Goal: Information Seeking & Learning: Find contact information

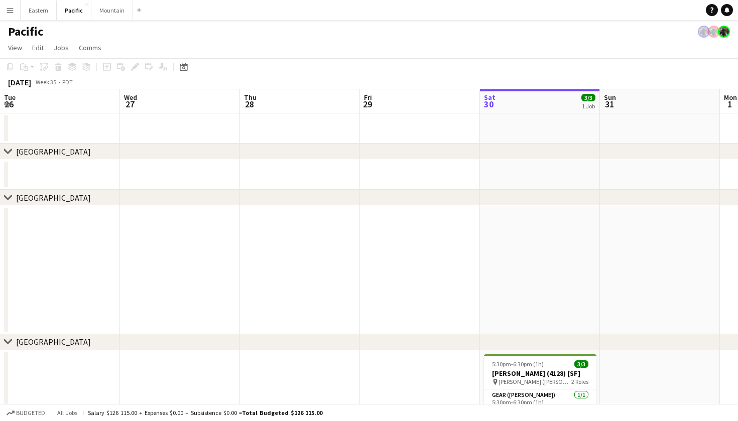
scroll to position [0, 240]
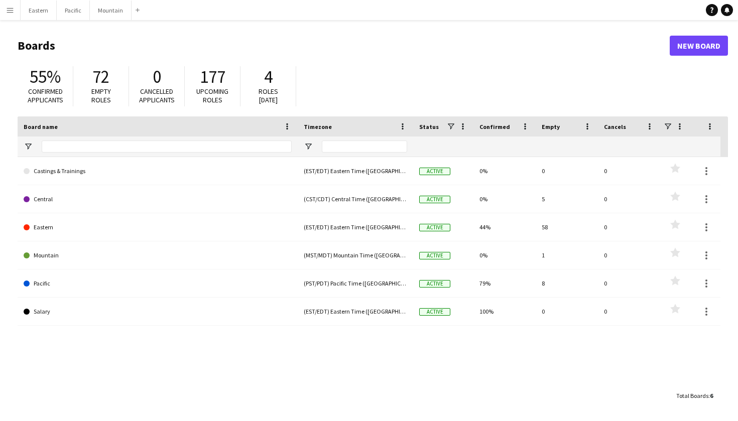
click at [14, 6] on button "Menu" at bounding box center [10, 10] width 20 height 20
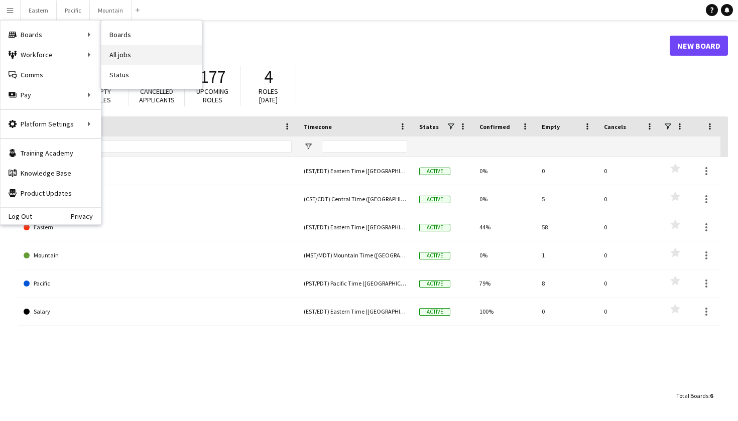
click at [172, 62] on link "All jobs" at bounding box center [151, 55] width 100 height 20
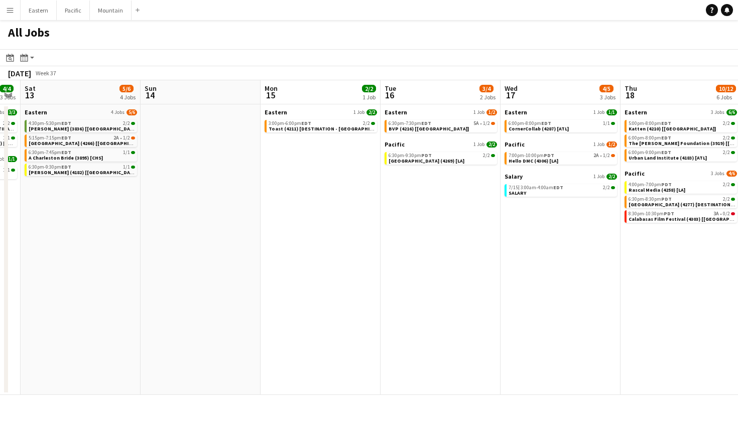
scroll to position [0, 219]
click at [102, 141] on span "[GEOGRAPHIC_DATA] (4266) [[GEOGRAPHIC_DATA]]" at bounding box center [90, 143] width 121 height 7
click at [16, 14] on button "Menu" at bounding box center [10, 10] width 20 height 20
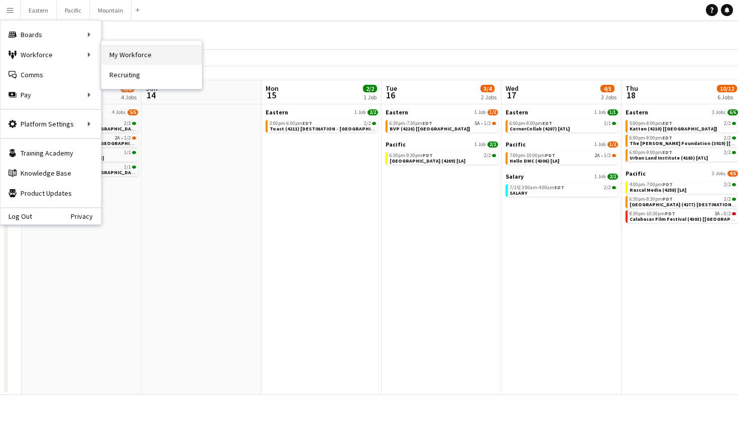
click at [126, 57] on link "My Workforce" at bounding box center [151, 55] width 100 height 20
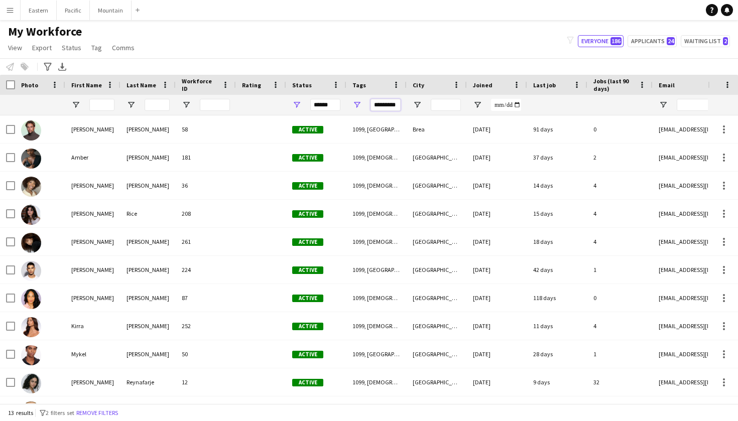
scroll to position [-1, 0]
click at [395, 99] on input "*********" at bounding box center [386, 105] width 30 height 12
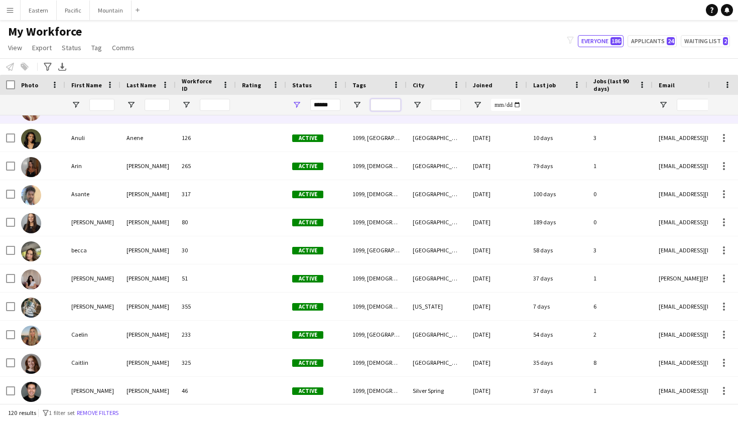
scroll to position [217, 0]
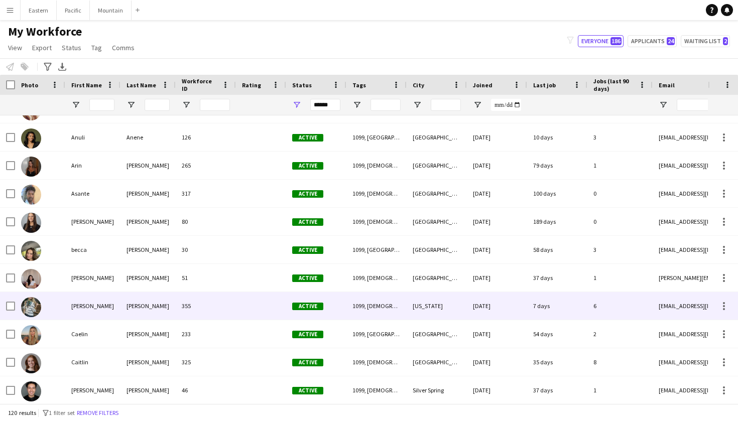
click at [106, 308] on div "[PERSON_NAME]" at bounding box center [92, 306] width 55 height 28
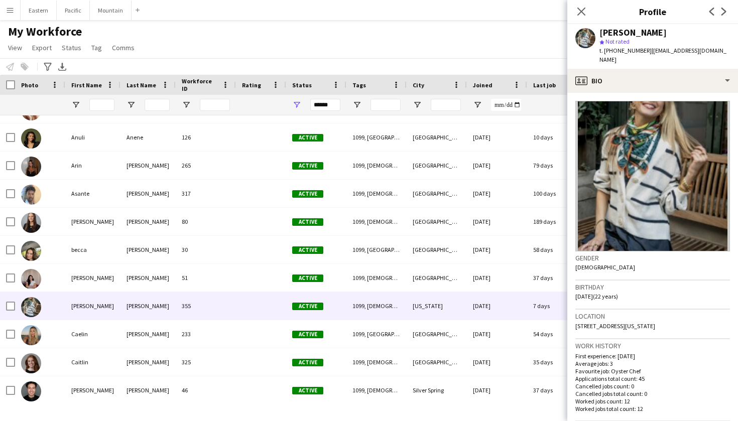
click at [630, 50] on span "t. [PHONE_NUMBER]" at bounding box center [626, 51] width 52 height 8
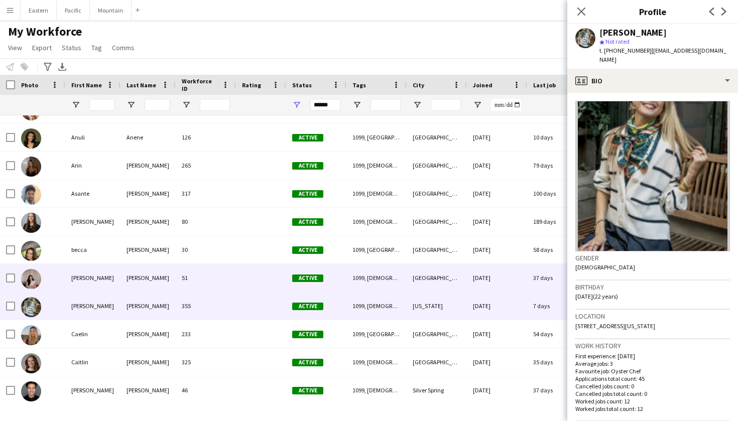
click at [86, 277] on div "[PERSON_NAME]" at bounding box center [92, 278] width 55 height 28
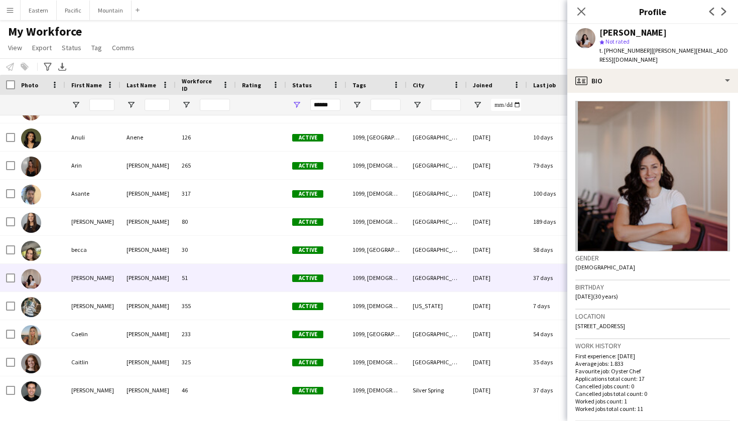
click at [626, 49] on span "t. [PHONE_NUMBER]" at bounding box center [626, 51] width 52 height 8
copy span "15043521594"
click at [685, 49] on span "| [PERSON_NAME][EMAIL_ADDRESS][DOMAIN_NAME]" at bounding box center [664, 55] width 129 height 17
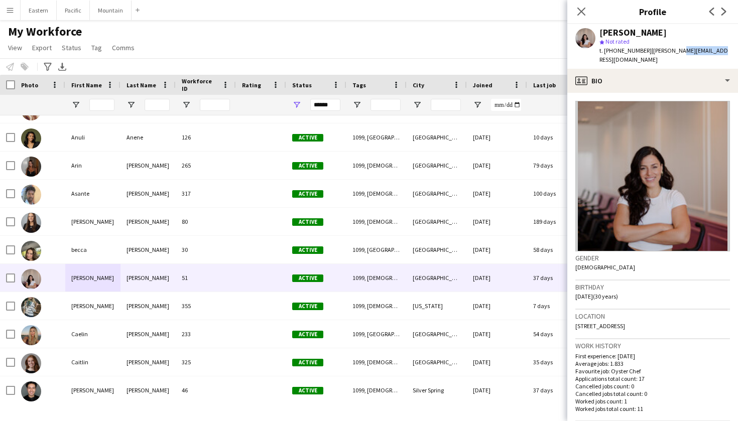
click at [709, 52] on div "[PERSON_NAME] Not rated t. [PHONE_NUMBER] | [PERSON_NAME][EMAIL_ADDRESS][DOMAIN…" at bounding box center [653, 46] width 171 height 45
drag, startPoint x: 712, startPoint y: 51, endPoint x: 646, endPoint y: 54, distance: 66.4
click at [646, 54] on app-profile-header "[PERSON_NAME] Not rated t. [PHONE_NUMBER] | [PERSON_NAME][EMAIL_ADDRESS][DOMAIN…" at bounding box center [653, 46] width 171 height 45
copy span "[PERSON_NAME][EMAIL_ADDRESS][DOMAIN_NAME]"
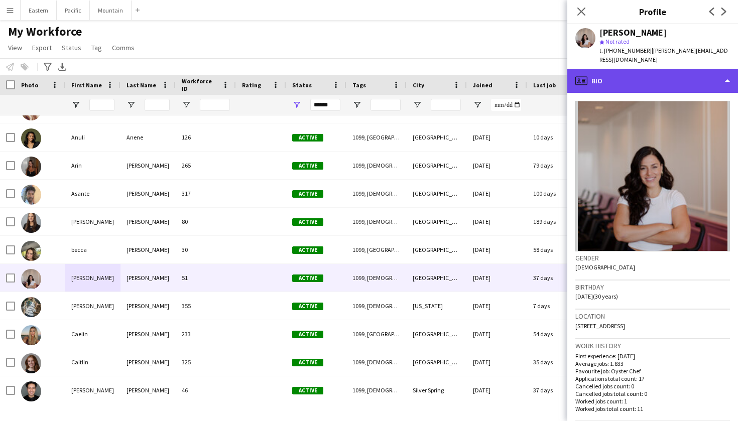
click at [690, 69] on div "profile Bio" at bounding box center [653, 81] width 171 height 24
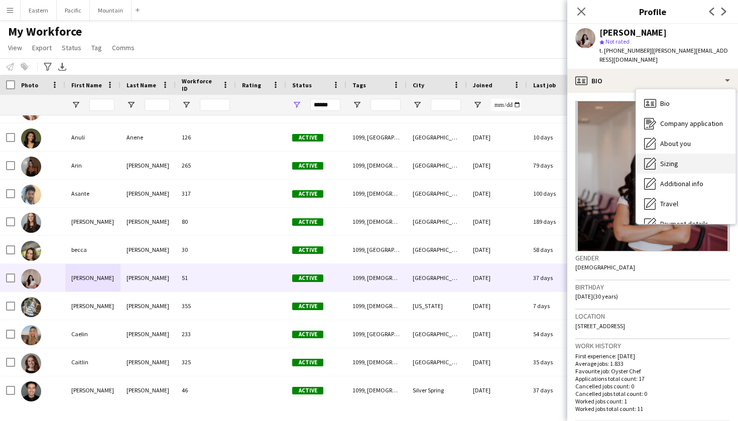
click at [685, 154] on div "Sizing [GEOGRAPHIC_DATA]" at bounding box center [685, 164] width 99 height 20
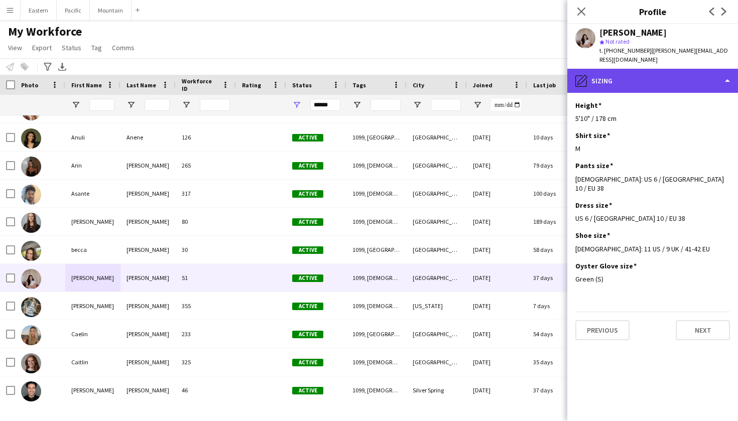
click at [669, 69] on div "pencil4 [GEOGRAPHIC_DATA]" at bounding box center [653, 81] width 171 height 24
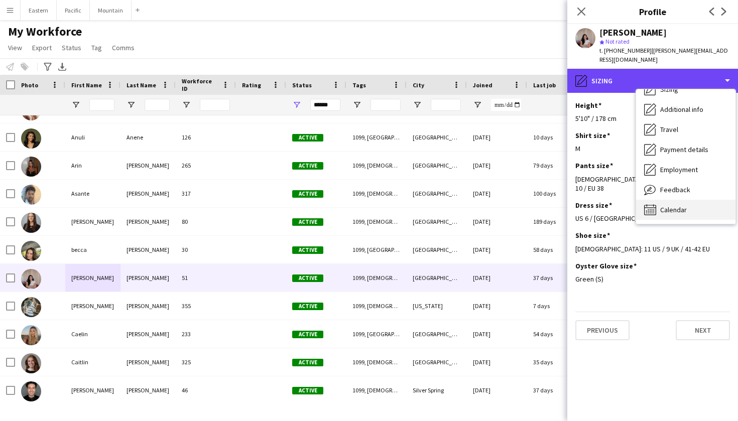
scroll to position [75, 0]
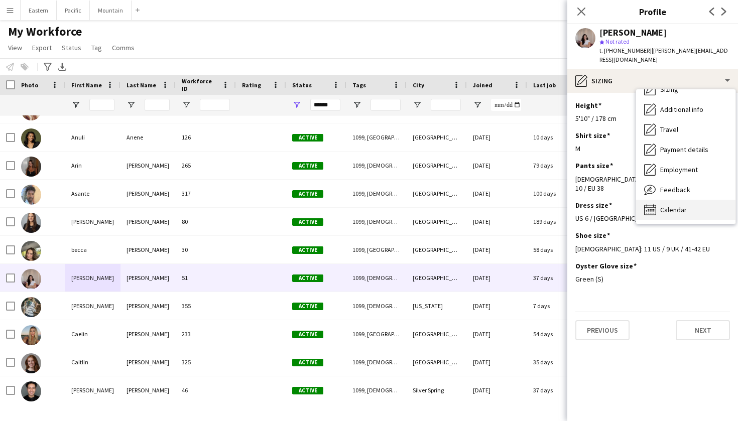
click at [685, 200] on div "Calendar Calendar" at bounding box center [685, 210] width 99 height 20
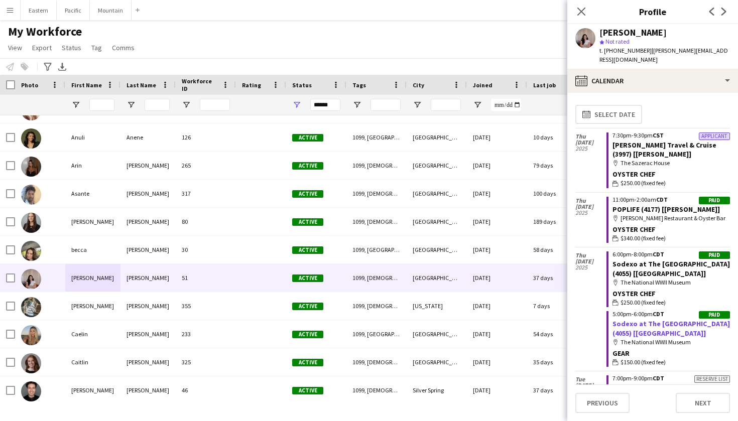
scroll to position [0, 0]
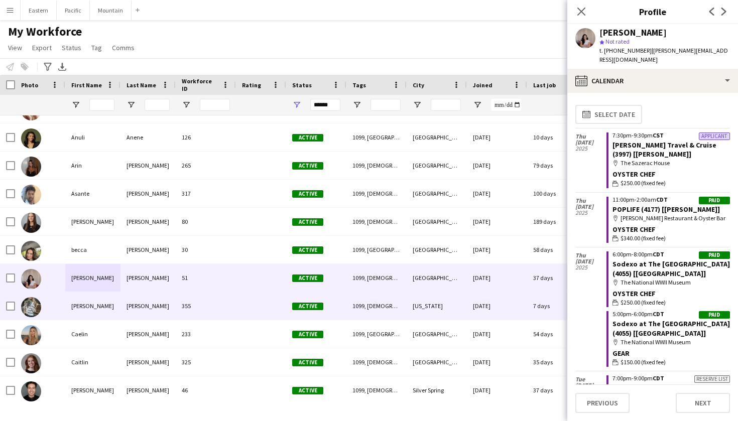
click at [312, 309] on span "Active" at bounding box center [307, 307] width 31 height 8
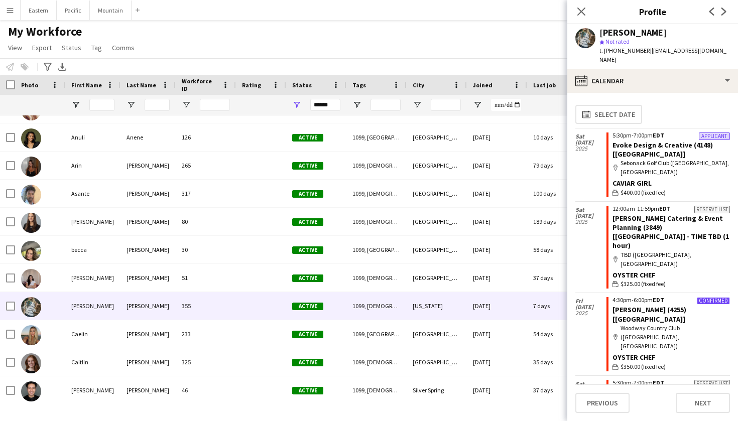
click at [624, 48] on span "t. [PHONE_NUMBER]" at bounding box center [626, 51] width 52 height 8
copy span "19418409231"
drag, startPoint x: 726, startPoint y: 50, endPoint x: 643, endPoint y: 48, distance: 83.4
click at [643, 48] on div "[PERSON_NAME] star Not rated t. [PHONE_NUMBER] | [EMAIL_ADDRESS][DOMAIN_NAME]" at bounding box center [653, 46] width 171 height 45
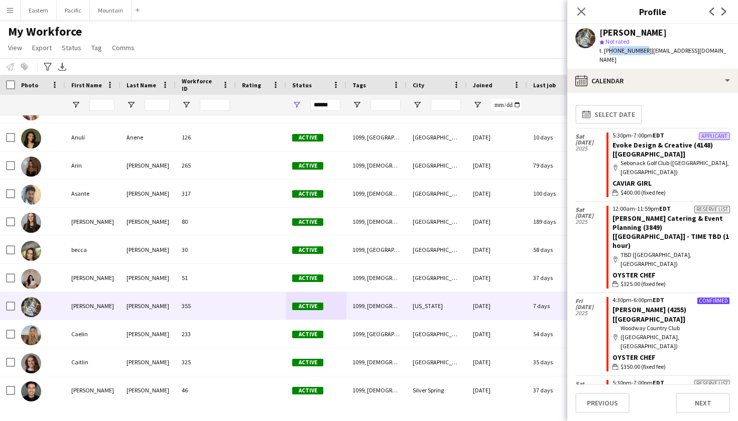
copy span "[EMAIL_ADDRESS][DOMAIN_NAME]"
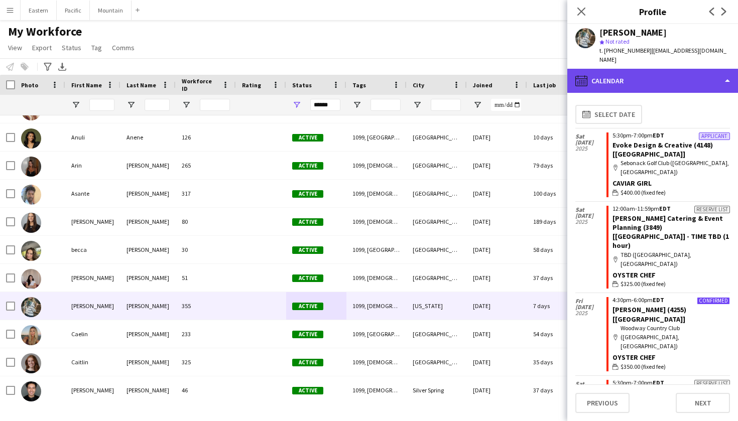
click at [704, 75] on div "calendar-full Calendar" at bounding box center [653, 81] width 171 height 24
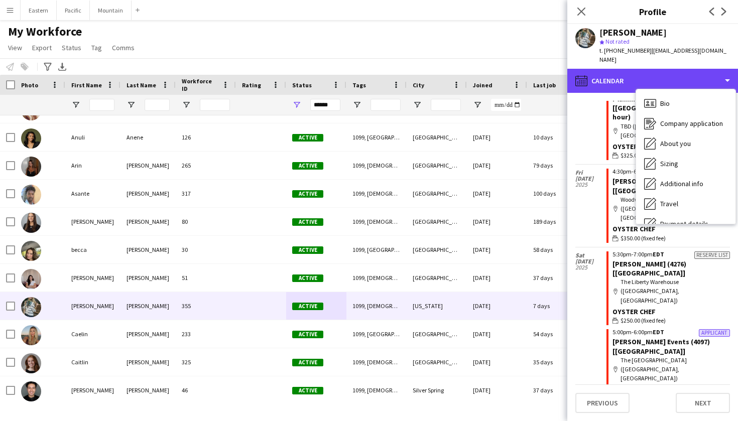
scroll to position [153, 0]
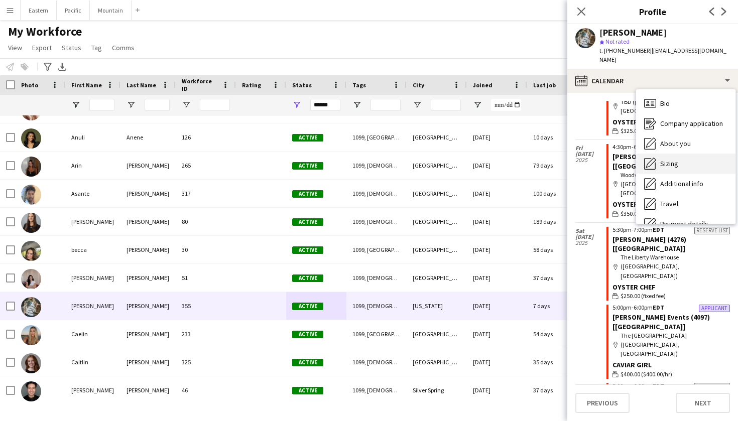
click at [698, 155] on div "Sizing [GEOGRAPHIC_DATA]" at bounding box center [685, 164] width 99 height 20
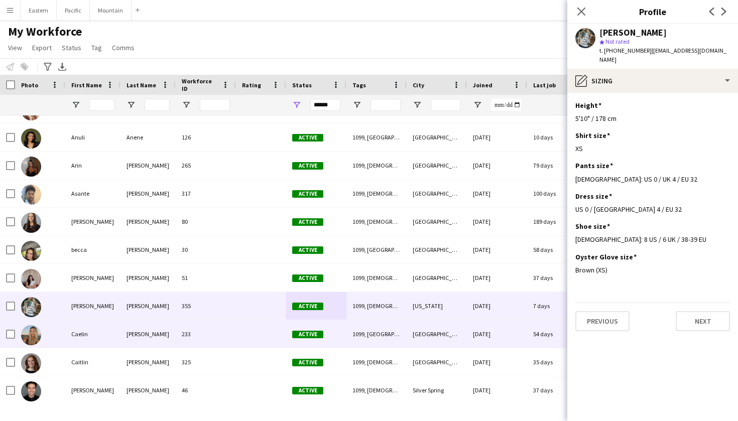
click at [185, 338] on div "233" at bounding box center [206, 335] width 60 height 28
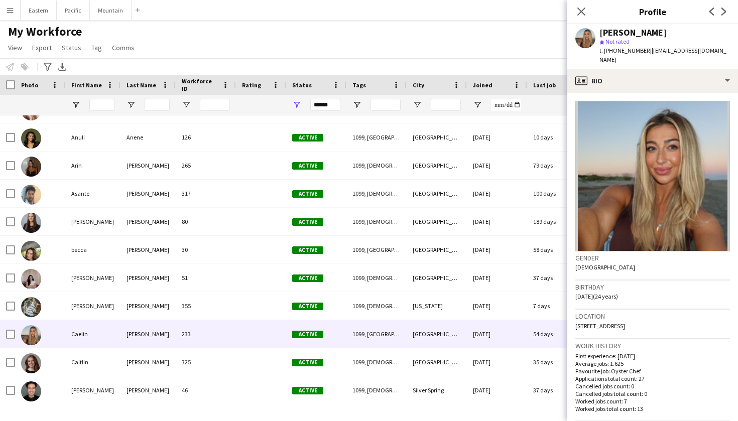
click at [630, 49] on span "t. [PHONE_NUMBER]" at bounding box center [626, 51] width 52 height 8
copy span "18566932693"
click at [674, 48] on span "| [EMAIL_ADDRESS][DOMAIN_NAME]" at bounding box center [663, 55] width 127 height 17
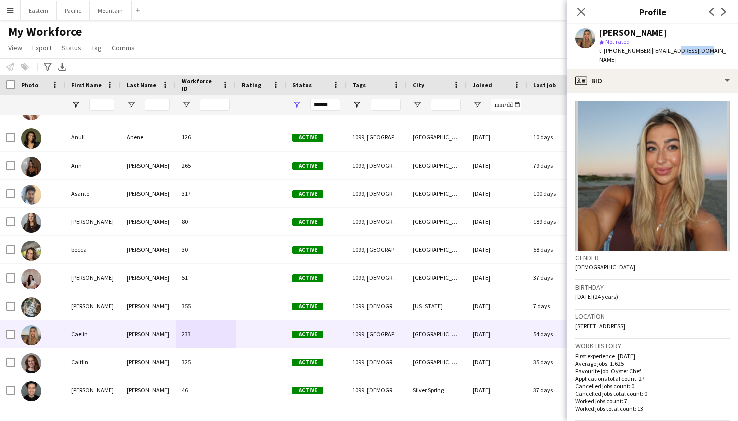
click at [684, 52] on span "| [EMAIL_ADDRESS][DOMAIN_NAME]" at bounding box center [663, 55] width 127 height 17
click at [692, 51] on span "| [EMAIL_ADDRESS][DOMAIN_NAME]" at bounding box center [663, 55] width 127 height 17
click at [703, 50] on div "[PERSON_NAME] star Not rated t. [PHONE_NUMBER] | [EMAIL_ADDRESS][DOMAIN_NAME]" at bounding box center [653, 46] width 171 height 45
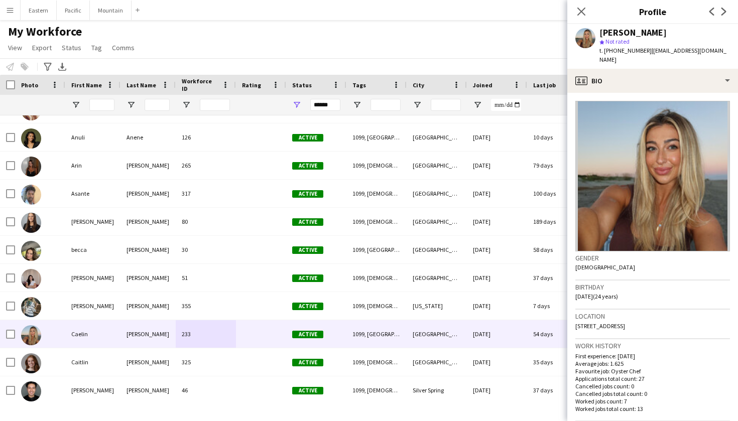
drag, startPoint x: 703, startPoint y: 50, endPoint x: 646, endPoint y: 51, distance: 57.8
click at [646, 51] on div "[PERSON_NAME] star Not rated t. [PHONE_NUMBER] | [EMAIL_ADDRESS][DOMAIN_NAME]" at bounding box center [653, 46] width 171 height 45
copy span "[EMAIL_ADDRESS][DOMAIN_NAME]"
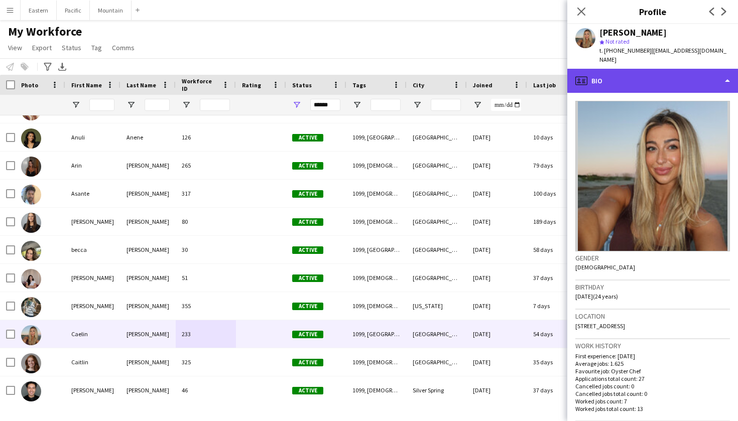
click at [650, 76] on div "profile Bio" at bounding box center [653, 81] width 171 height 24
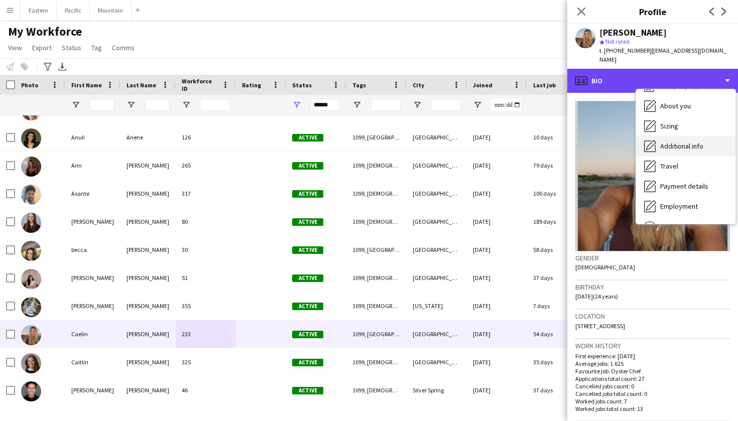
scroll to position [30, 0]
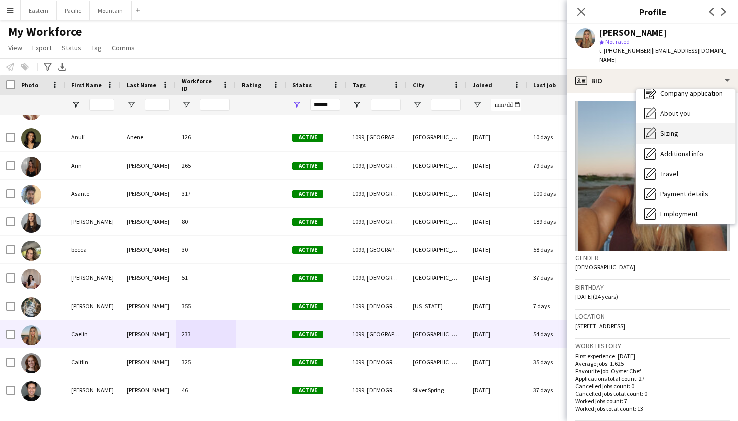
click at [695, 130] on div "Sizing [GEOGRAPHIC_DATA]" at bounding box center [685, 134] width 99 height 20
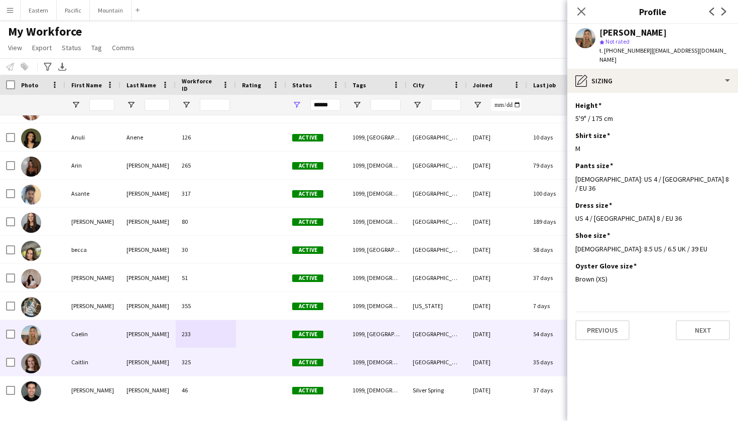
click at [152, 360] on div "[PERSON_NAME]" at bounding box center [148, 363] width 55 height 28
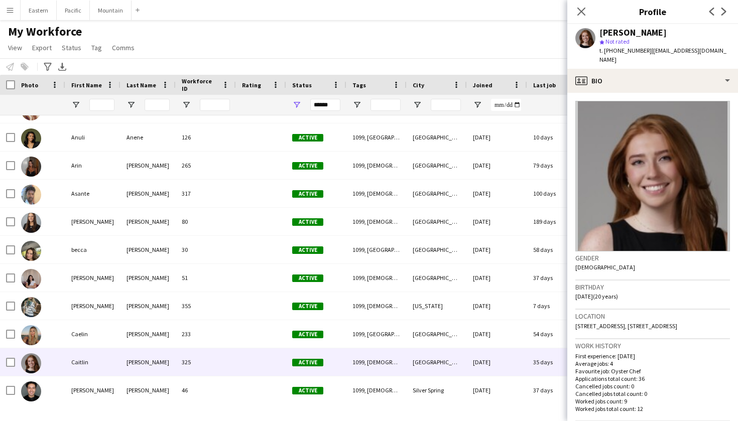
click at [142, 404] on main "My Workforce View Views Default view New view Update view Delete view Edit name…" at bounding box center [369, 214] width 738 height 388
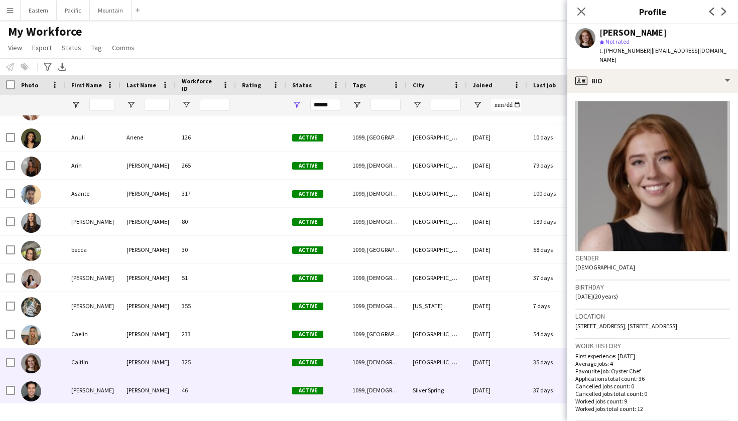
click at [152, 394] on div "[PERSON_NAME]" at bounding box center [148, 391] width 55 height 28
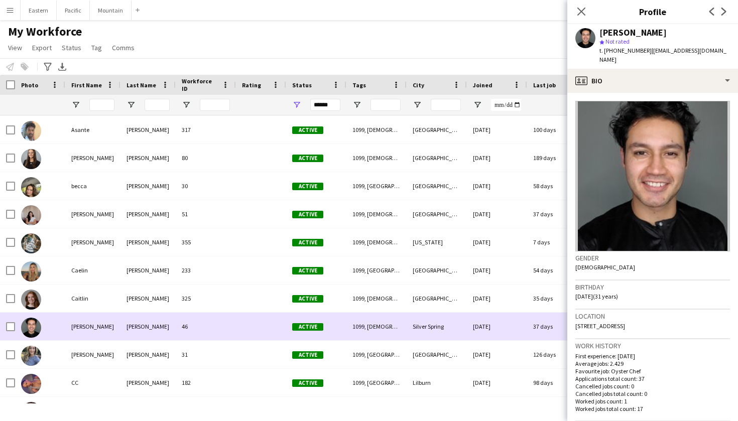
scroll to position [288, 0]
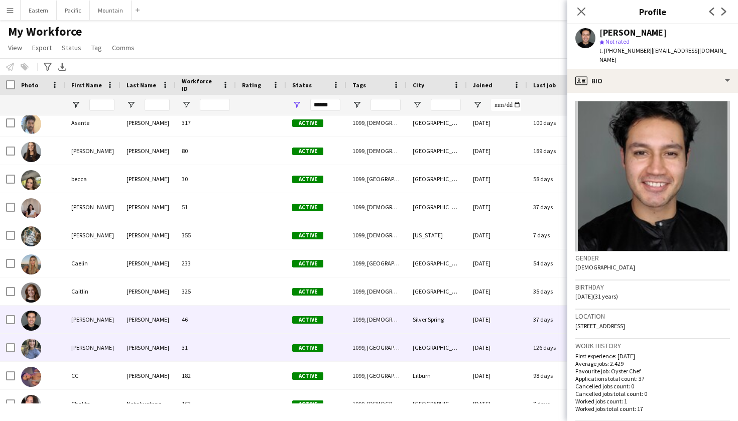
click at [145, 349] on div "[PERSON_NAME]" at bounding box center [148, 348] width 55 height 28
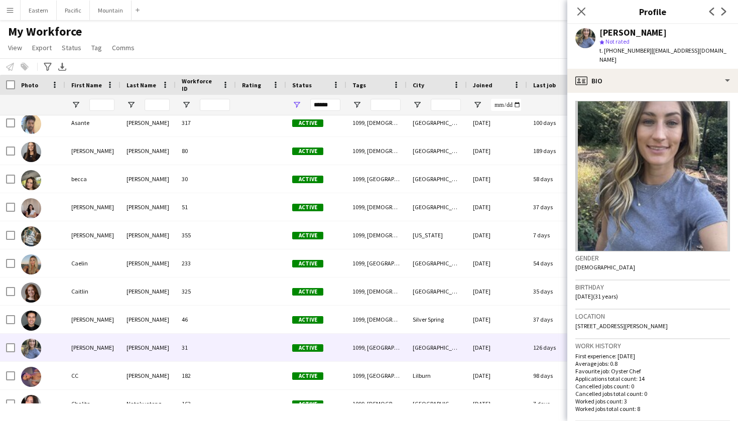
click at [635, 51] on span "t. [PHONE_NUMBER]" at bounding box center [626, 51] width 52 height 8
copy span "18037277605"
click at [674, 47] on span "| [EMAIL_ADDRESS][DOMAIN_NAME]" at bounding box center [663, 55] width 127 height 17
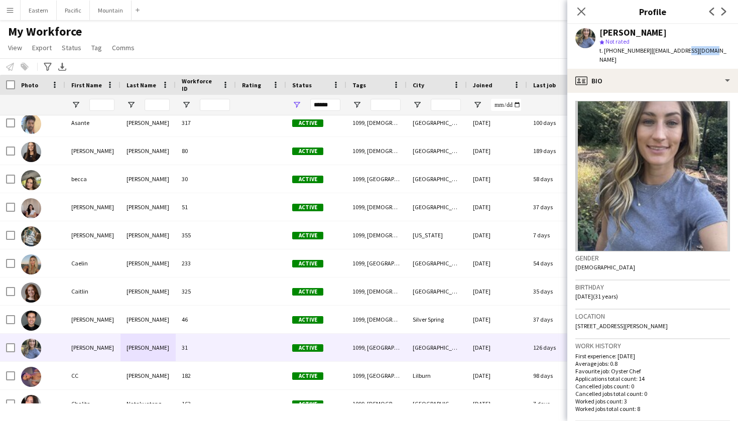
click at [722, 56] on app-profile-header "[PERSON_NAME] star Not rated t. [PHONE_NUMBER] | [EMAIL_ADDRESS][DOMAIN_NAME]" at bounding box center [653, 46] width 171 height 45
drag, startPoint x: 721, startPoint y: 54, endPoint x: 645, endPoint y: 50, distance: 77.0
click at [645, 50] on app-profile-header "[PERSON_NAME] star Not rated t. [PHONE_NUMBER] | [EMAIL_ADDRESS][DOMAIN_NAME]" at bounding box center [653, 46] width 171 height 45
copy span "[EMAIL_ADDRESS][DOMAIN_NAME]"
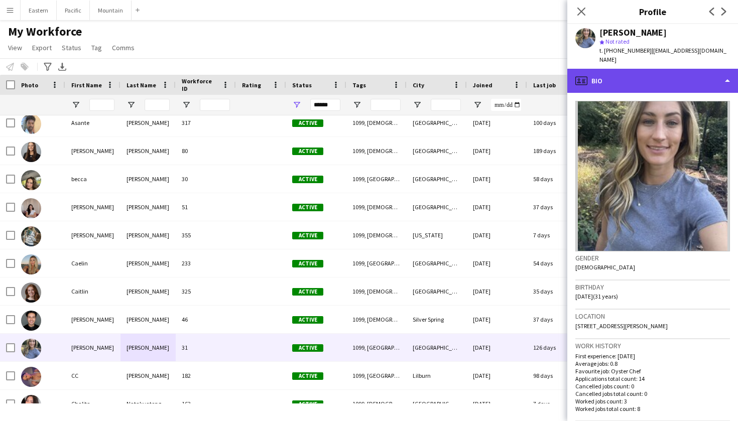
click at [616, 79] on div "profile Bio" at bounding box center [653, 81] width 171 height 24
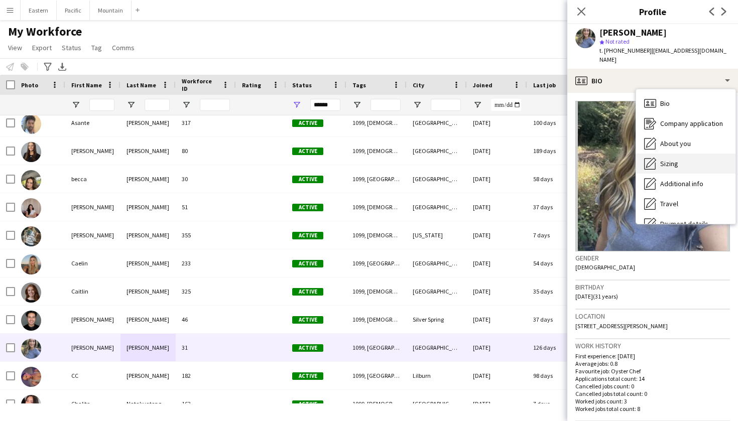
click at [665, 154] on div "Sizing [GEOGRAPHIC_DATA]" at bounding box center [685, 164] width 99 height 20
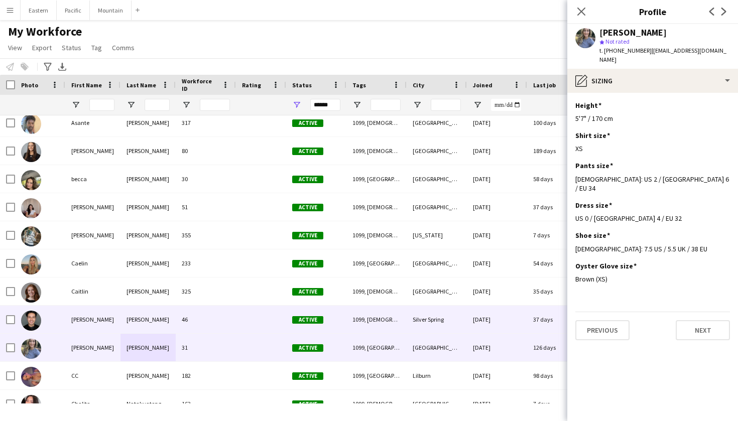
click at [200, 325] on div "46" at bounding box center [206, 320] width 60 height 28
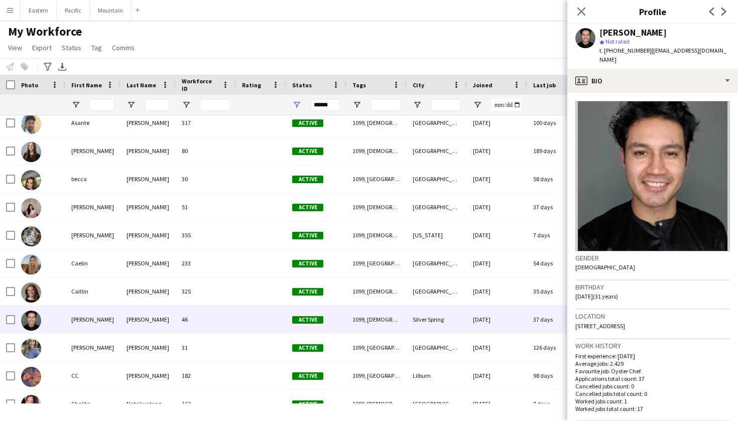
click at [613, 50] on span "t. [PHONE_NUMBER]" at bounding box center [626, 51] width 52 height 8
copy span "13019069972"
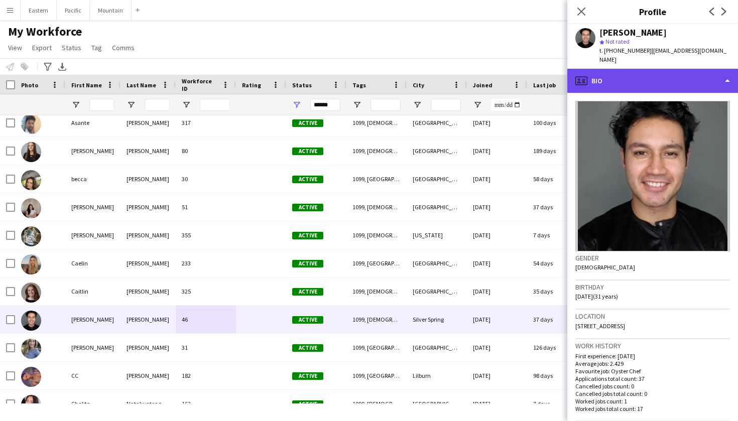
click at [627, 76] on div "profile Bio" at bounding box center [653, 81] width 171 height 24
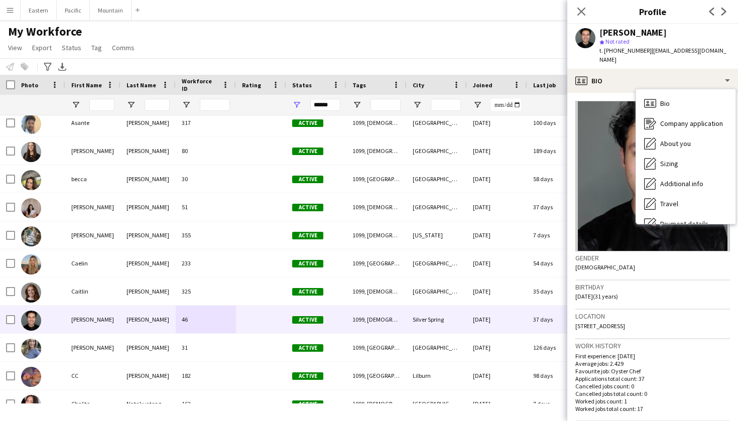
click at [667, 49] on span "| [EMAIL_ADDRESS][DOMAIN_NAME]" at bounding box center [663, 55] width 127 height 17
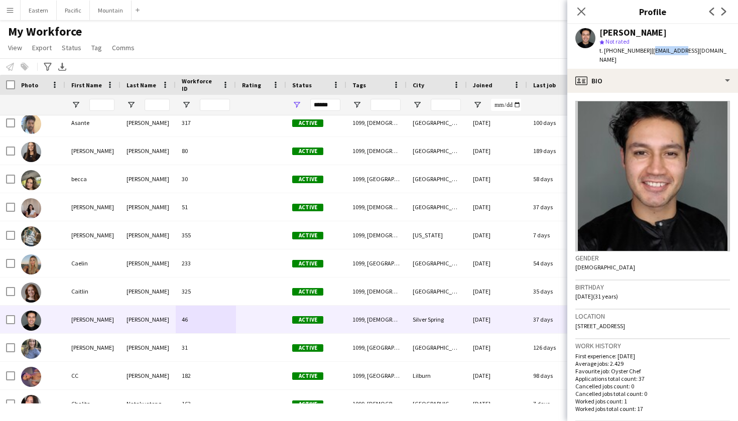
click at [667, 49] on span "| [EMAIL_ADDRESS][DOMAIN_NAME]" at bounding box center [663, 55] width 127 height 17
click at [703, 50] on span "| [EMAIL_ADDRESS][DOMAIN_NAME]" at bounding box center [663, 55] width 127 height 17
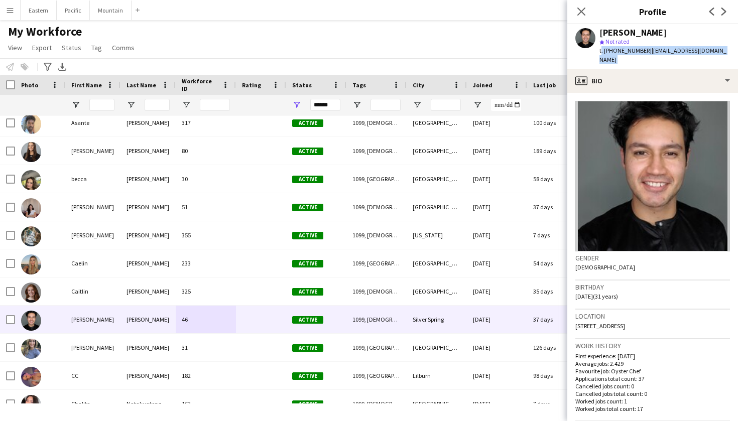
click at [710, 50] on div "[PERSON_NAME] star Not rated t. [PHONE_NUMBER] | [EMAIL_ADDRESS][DOMAIN_NAME]" at bounding box center [653, 46] width 171 height 45
click at [691, 39] on div "star Not rated" at bounding box center [665, 41] width 131 height 9
drag, startPoint x: 708, startPoint y: 51, endPoint x: 645, endPoint y: 49, distance: 62.8
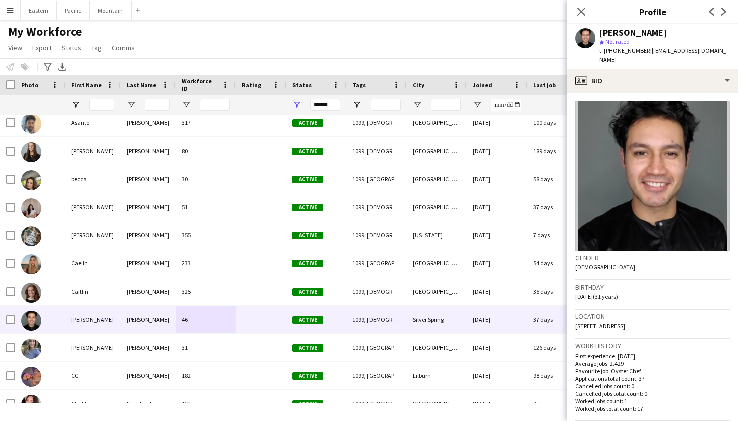
click at [645, 49] on div "[PERSON_NAME] star Not rated t. [PHONE_NUMBER] | [EMAIL_ADDRESS][DOMAIN_NAME]" at bounding box center [653, 46] width 171 height 45
copy span "[EMAIL_ADDRESS][DOMAIN_NAME]"
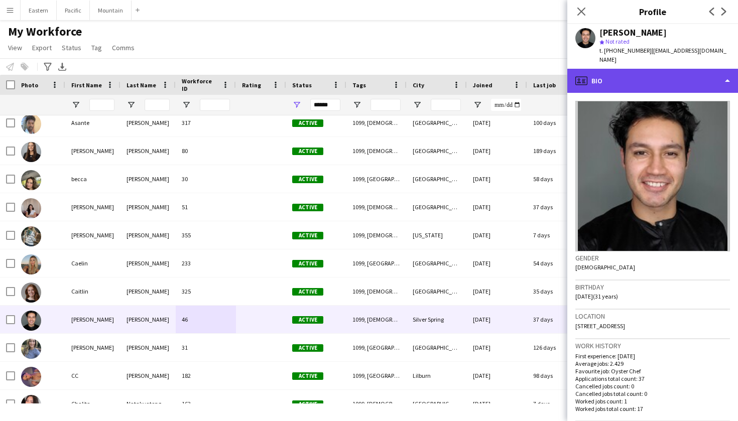
click at [653, 69] on div "profile Bio" at bounding box center [653, 81] width 171 height 24
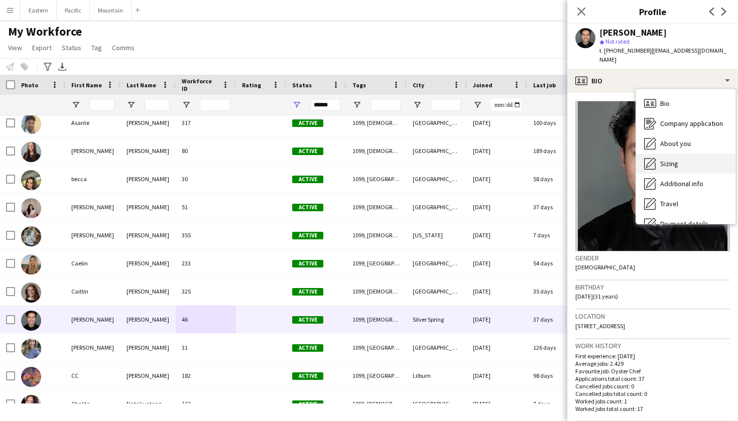
click at [673, 154] on div "Sizing [GEOGRAPHIC_DATA]" at bounding box center [685, 164] width 99 height 20
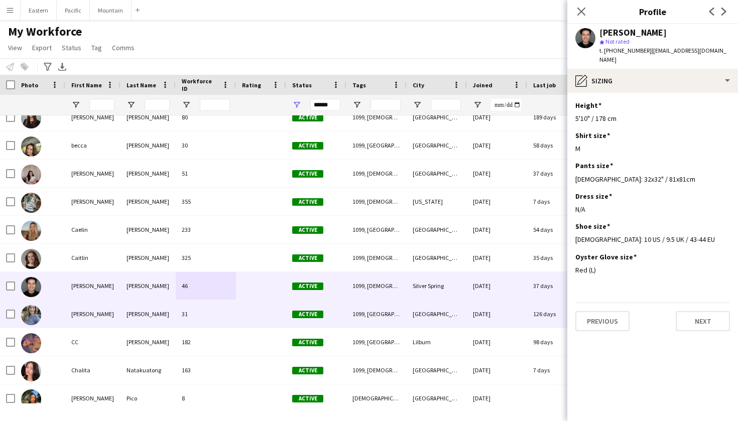
scroll to position [325, 0]
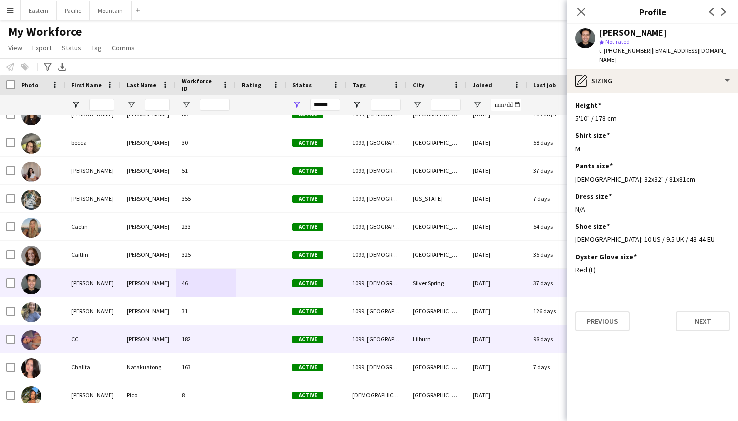
click at [174, 345] on div "[PERSON_NAME]" at bounding box center [148, 340] width 55 height 28
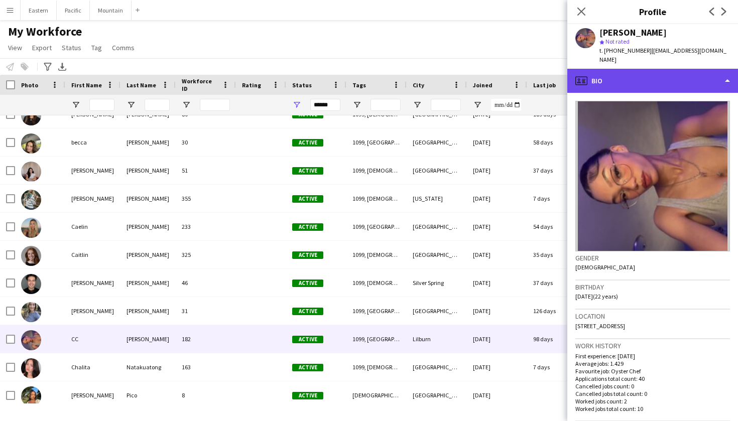
click at [634, 76] on div "profile Bio" at bounding box center [653, 81] width 171 height 24
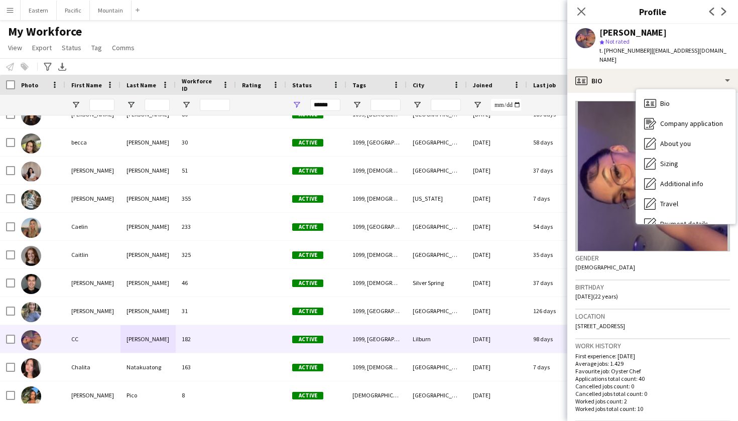
click at [626, 51] on span "t. [PHONE_NUMBER]" at bounding box center [626, 51] width 52 height 8
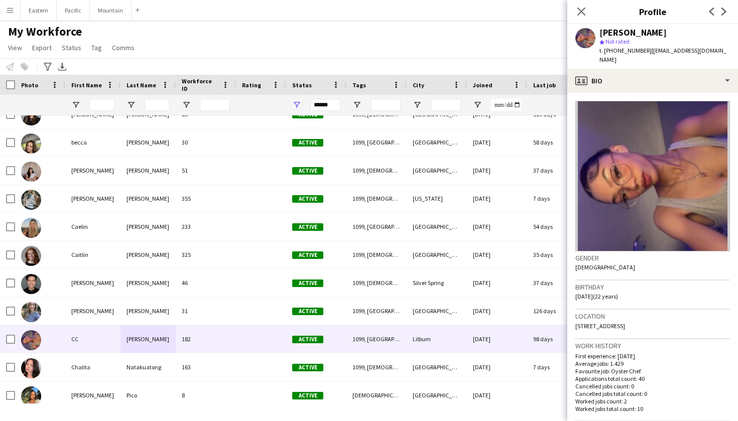
drag, startPoint x: 611, startPoint y: 50, endPoint x: 643, endPoint y: 53, distance: 31.8
click at [643, 53] on div "t. [PHONE_NUMBER] | [EMAIL_ADDRESS][DOMAIN_NAME]" at bounding box center [665, 55] width 131 height 18
click at [620, 51] on span "t. [PHONE_NUMBER]" at bounding box center [626, 51] width 52 height 8
drag, startPoint x: 612, startPoint y: 51, endPoint x: 641, endPoint y: 51, distance: 28.6
click at [641, 51] on span "t. [PHONE_NUMBER]" at bounding box center [626, 51] width 52 height 8
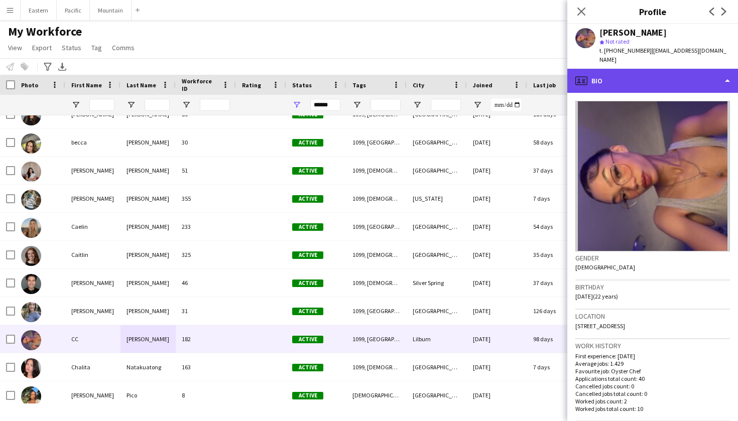
click at [621, 70] on div "profile Bio" at bounding box center [653, 81] width 171 height 24
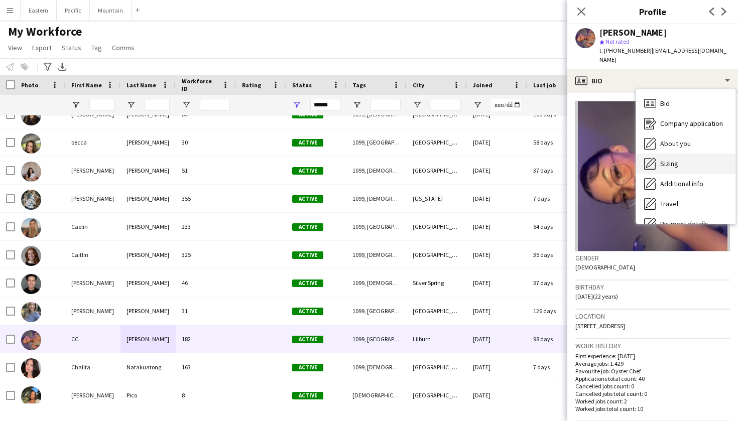
click at [674, 159] on span "Sizing" at bounding box center [670, 163] width 18 height 9
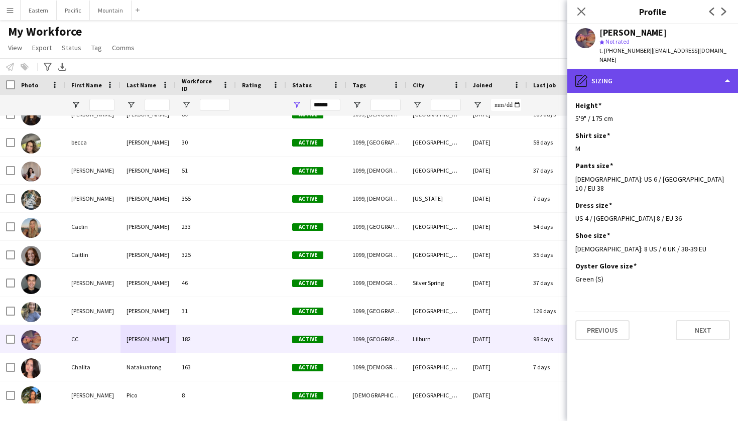
click at [677, 69] on div "pencil4 [GEOGRAPHIC_DATA]" at bounding box center [653, 81] width 171 height 24
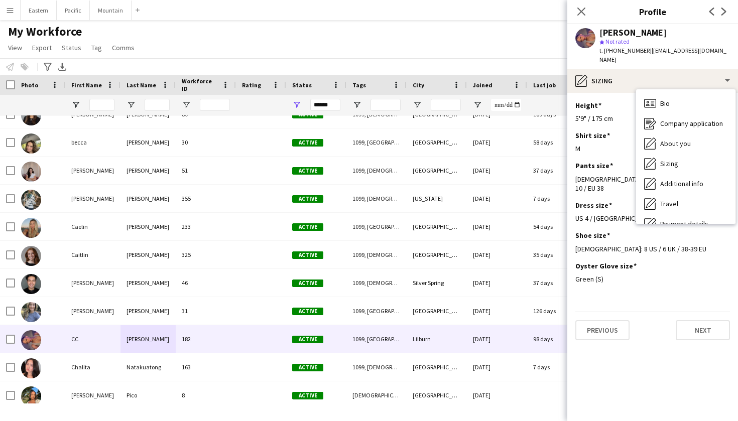
drag, startPoint x: 710, startPoint y: 45, endPoint x: 671, endPoint y: 45, distance: 39.7
click at [671, 45] on app-profile-header "[PERSON_NAME] star Not rated t. [PHONE_NUMBER] | [EMAIL_ADDRESS][DOMAIN_NAME]" at bounding box center [653, 46] width 171 height 45
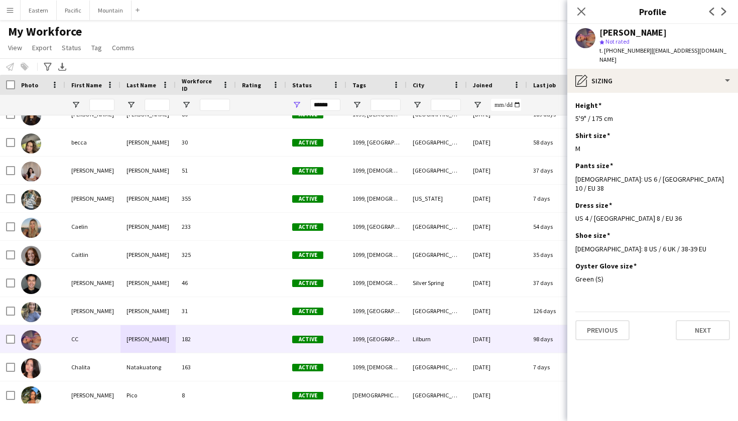
drag, startPoint x: 711, startPoint y: 51, endPoint x: 645, endPoint y: 50, distance: 66.3
click at [645, 50] on app-profile-header "[PERSON_NAME] star Not rated t. [PHONE_NUMBER] | [EMAIL_ADDRESS][DOMAIN_NAME]" at bounding box center [653, 46] width 171 height 45
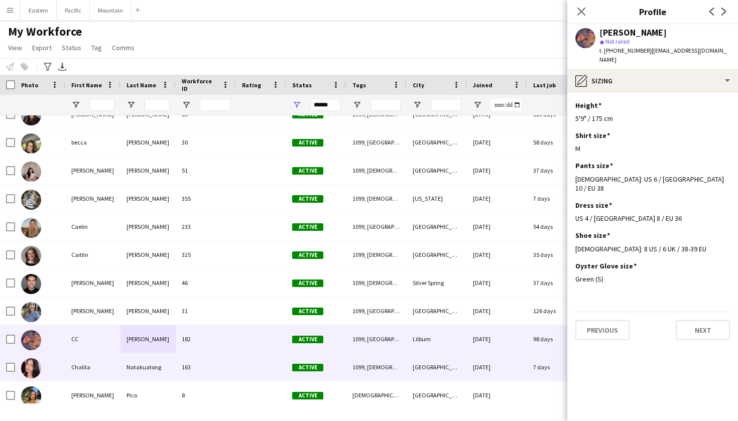
click at [260, 369] on div at bounding box center [261, 368] width 50 height 28
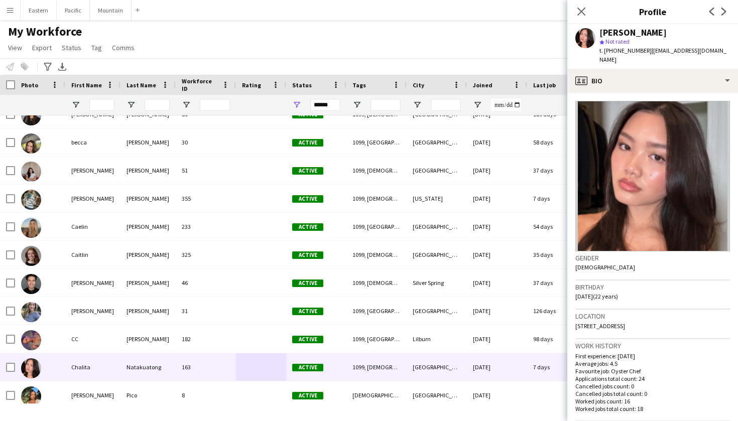
drag, startPoint x: 720, startPoint y: 51, endPoint x: 645, endPoint y: 49, distance: 75.9
click at [645, 49] on div "[PERSON_NAME] star Not rated t. [PHONE_NUMBER] | [EMAIL_ADDRESS][DOMAIN_NAME]" at bounding box center [653, 46] width 171 height 45
click at [645, 49] on span "| [EMAIL_ADDRESS][DOMAIN_NAME]" at bounding box center [663, 55] width 127 height 17
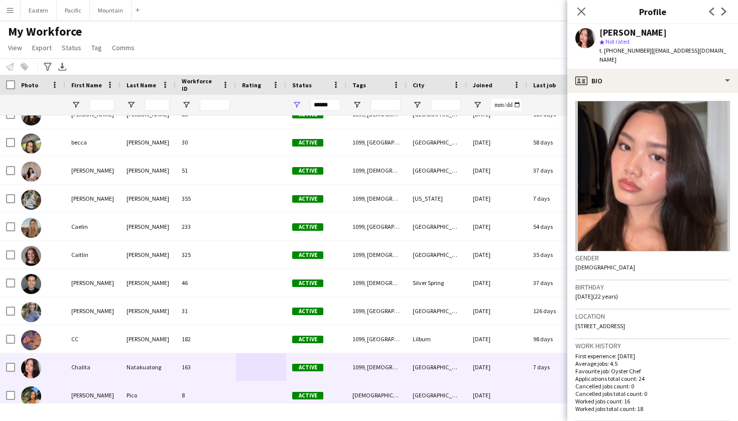
click at [161, 393] on div "Pico" at bounding box center [148, 396] width 55 height 28
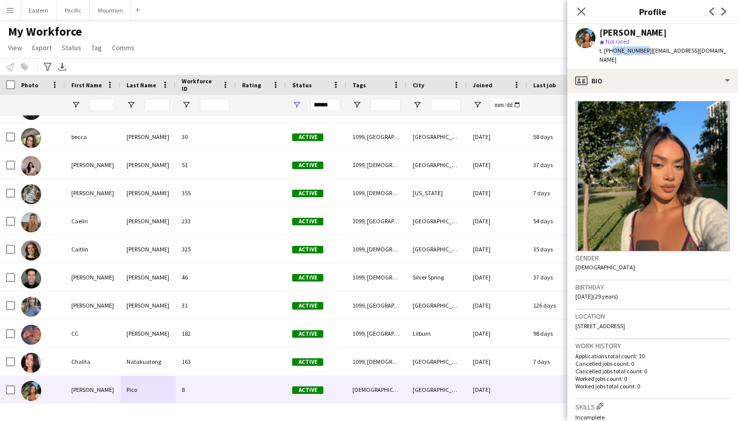
drag, startPoint x: 610, startPoint y: 50, endPoint x: 640, endPoint y: 53, distance: 29.8
click at [640, 53] on span "t. [PHONE_NUMBER]" at bounding box center [626, 51] width 52 height 8
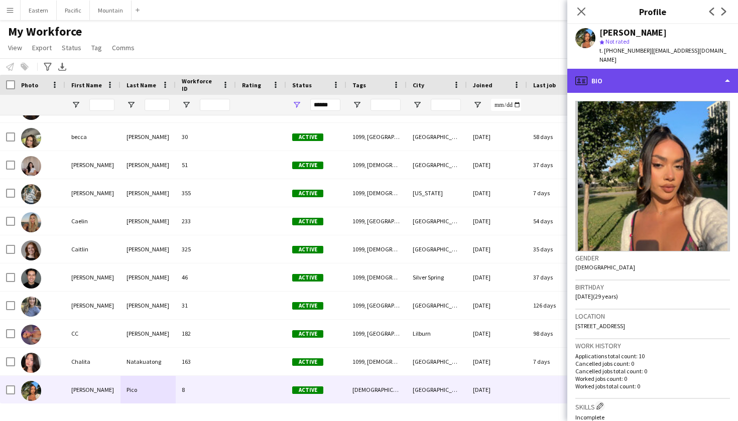
click at [674, 74] on div "profile Bio" at bounding box center [653, 81] width 171 height 24
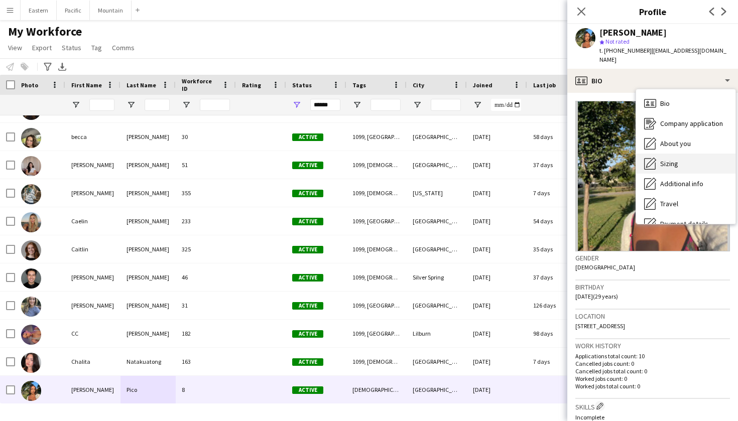
click at [662, 160] on span "Sizing" at bounding box center [670, 163] width 18 height 9
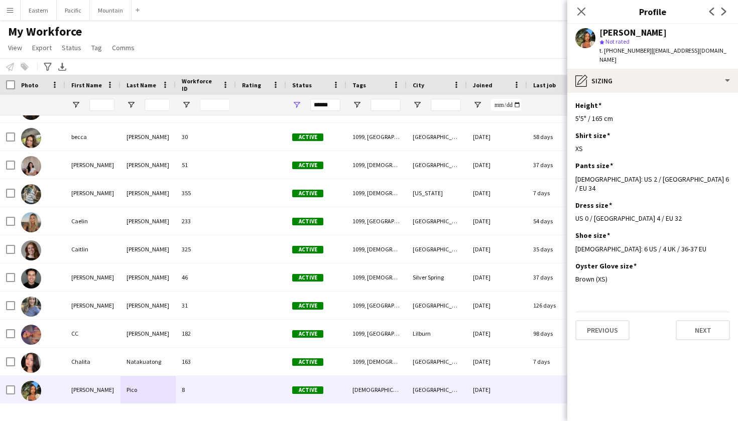
drag, startPoint x: 646, startPoint y: 51, endPoint x: 654, endPoint y: 59, distance: 11.7
click at [654, 59] on div "t. [PHONE_NUMBER] | [EMAIL_ADDRESS][DOMAIN_NAME]" at bounding box center [665, 55] width 131 height 18
click at [643, 48] on span "| [EMAIL_ADDRESS][DOMAIN_NAME]" at bounding box center [663, 55] width 127 height 17
drag, startPoint x: 643, startPoint y: 48, endPoint x: 656, endPoint y: 70, distance: 25.4
click at [656, 70] on app-crew-profile "Close pop-in Profile Previous Next [PERSON_NAME] star Not rated t. [PHONE_NUMBE…" at bounding box center [653, 210] width 171 height 421
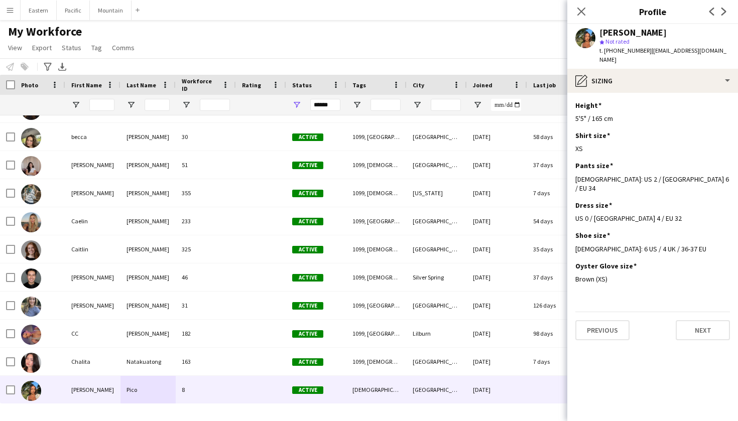
click at [668, 59] on div "t. [PHONE_NUMBER] | [EMAIL_ADDRESS][DOMAIN_NAME]" at bounding box center [665, 55] width 131 height 18
drag, startPoint x: 647, startPoint y: 49, endPoint x: 653, endPoint y: 54, distance: 7.5
click at [653, 54] on div "t. [PHONE_NUMBER] | [EMAIL_ADDRESS][DOMAIN_NAME]" at bounding box center [665, 55] width 131 height 18
click at [645, 49] on span "| [EMAIL_ADDRESS][DOMAIN_NAME]" at bounding box center [663, 55] width 127 height 17
drag, startPoint x: 645, startPoint y: 49, endPoint x: 654, endPoint y: 61, distance: 14.7
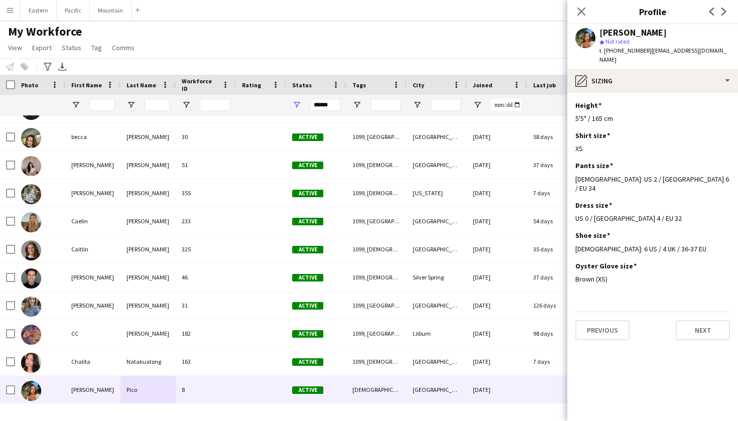
click at [654, 61] on div "t. [PHONE_NUMBER] | [EMAIL_ADDRESS][DOMAIN_NAME]" at bounding box center [665, 55] width 131 height 18
drag, startPoint x: 645, startPoint y: 50, endPoint x: 651, endPoint y: 56, distance: 8.9
click at [651, 56] on div "t. [PHONE_NUMBER] | [EMAIL_ADDRESS][DOMAIN_NAME]" at bounding box center [665, 55] width 131 height 18
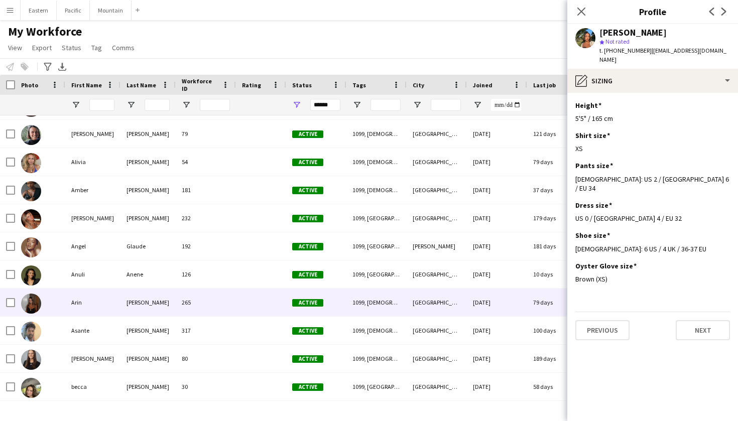
scroll to position [90, 0]
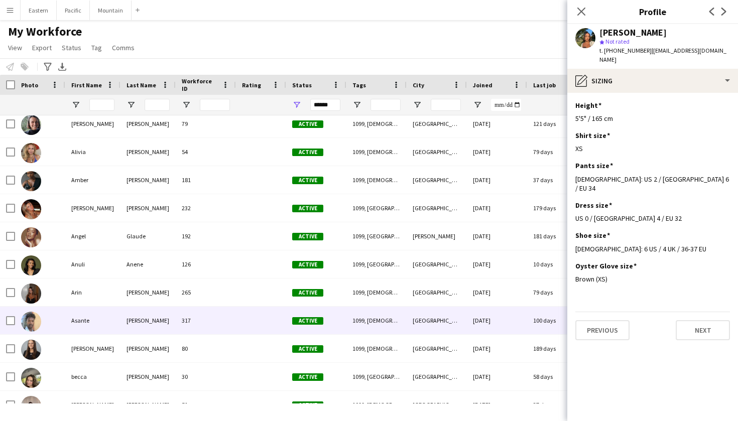
click at [115, 321] on div "Asante" at bounding box center [92, 321] width 55 height 28
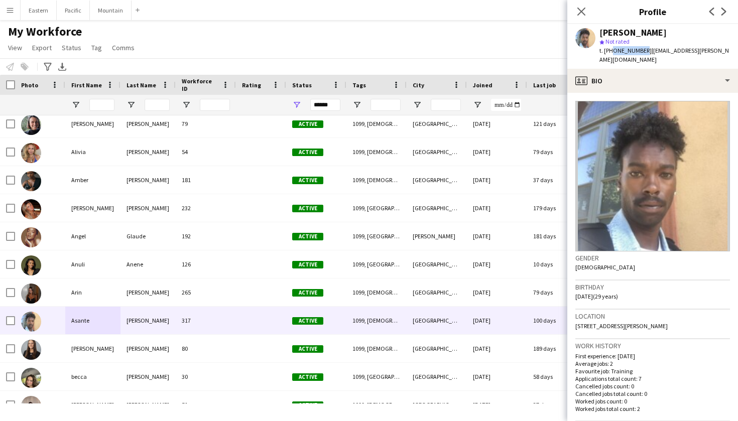
drag, startPoint x: 609, startPoint y: 49, endPoint x: 640, endPoint y: 50, distance: 30.2
click at [640, 50] on span "t. [PHONE_NUMBER]" at bounding box center [626, 51] width 52 height 8
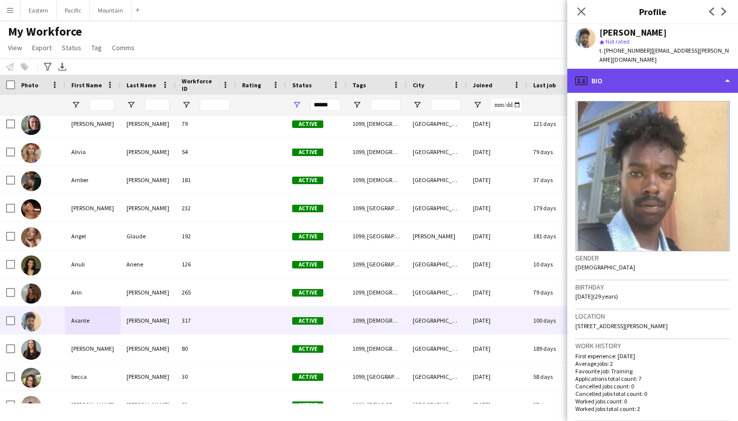
click at [639, 74] on div "profile Bio" at bounding box center [653, 81] width 171 height 24
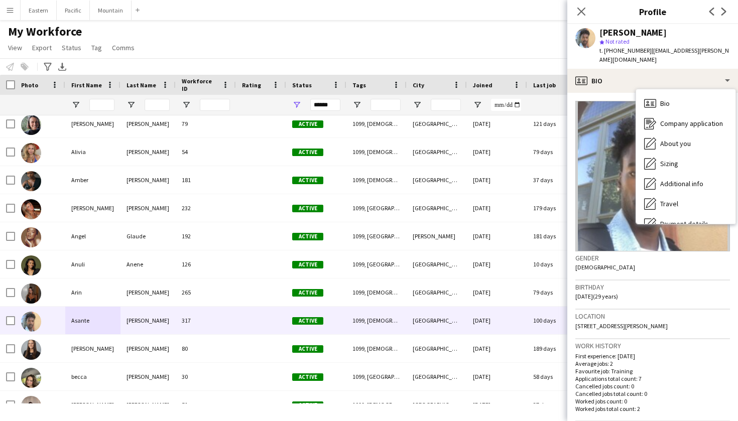
click at [722, 49] on div "[PERSON_NAME] star Not rated t. [PHONE_NUMBER] | [EMAIL_ADDRESS][PERSON_NAME][D…" at bounding box center [653, 46] width 171 height 45
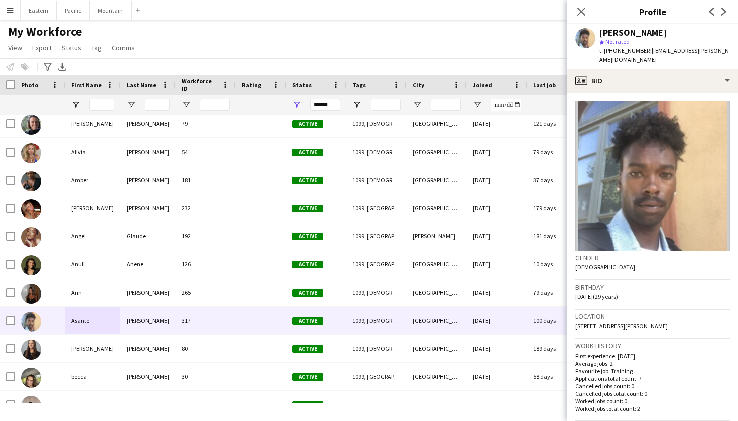
drag, startPoint x: 722, startPoint y: 49, endPoint x: 646, endPoint y: 49, distance: 76.4
click at [646, 49] on div "[PERSON_NAME] star Not rated t. [PHONE_NUMBER] | [EMAIL_ADDRESS][PERSON_NAME][D…" at bounding box center [653, 46] width 171 height 45
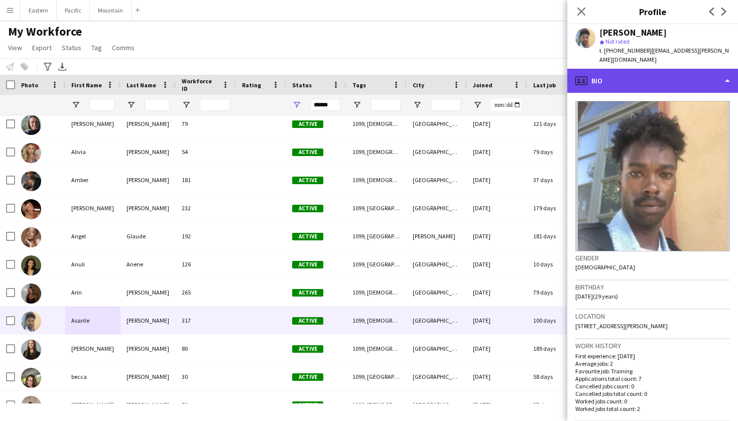
click at [657, 69] on div "profile Bio" at bounding box center [653, 81] width 171 height 24
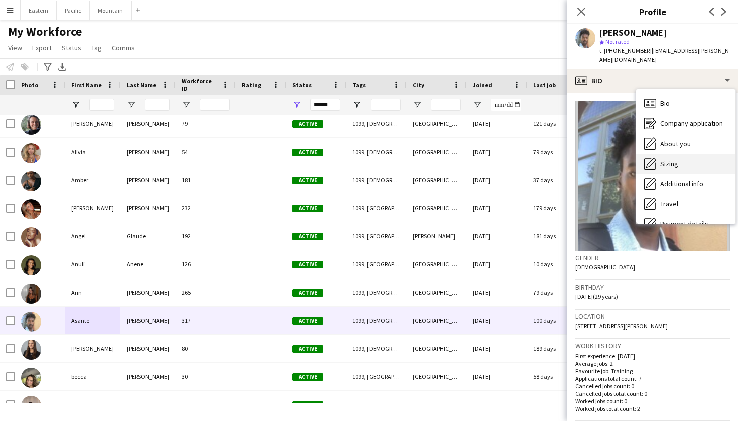
click at [670, 159] on span "Sizing" at bounding box center [670, 163] width 18 height 9
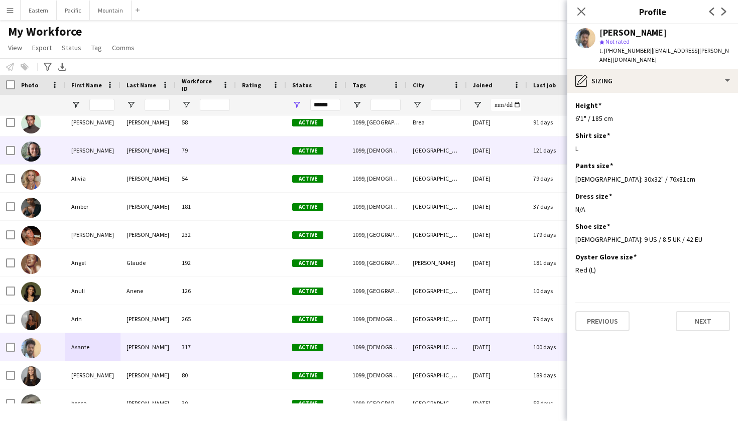
scroll to position [82, 0]
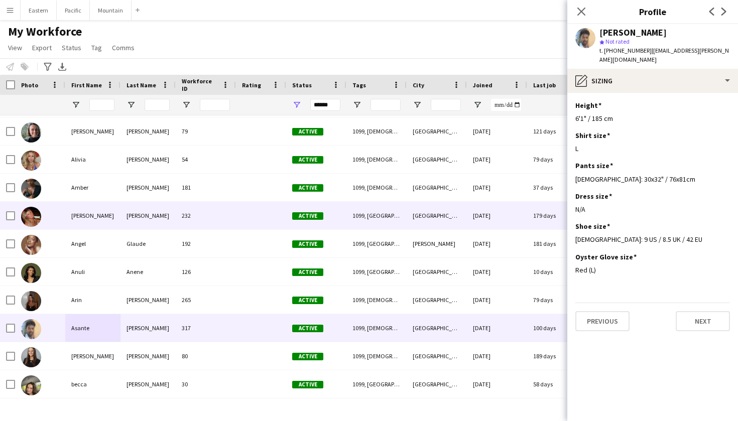
click at [110, 212] on div "[PERSON_NAME]" at bounding box center [92, 216] width 55 height 28
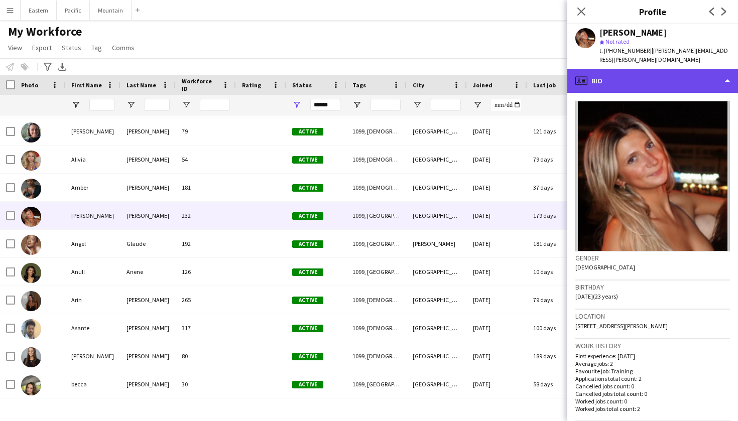
click at [678, 69] on div "profile Bio" at bounding box center [653, 81] width 171 height 24
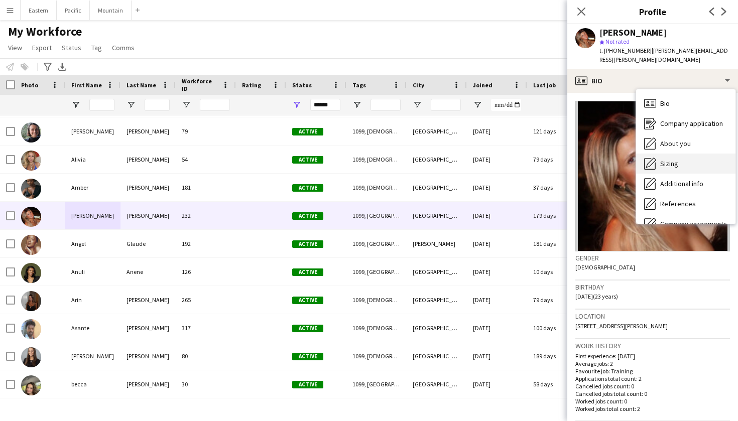
click at [669, 159] on span "Sizing" at bounding box center [670, 163] width 18 height 9
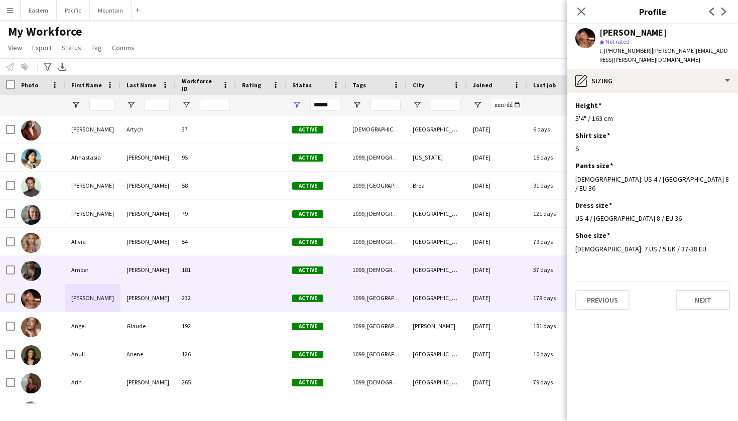
scroll to position [0, 0]
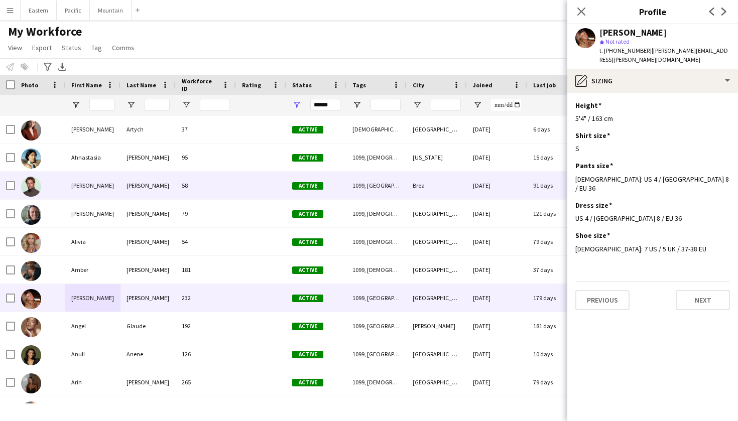
click at [163, 189] on div "[PERSON_NAME]" at bounding box center [148, 186] width 55 height 28
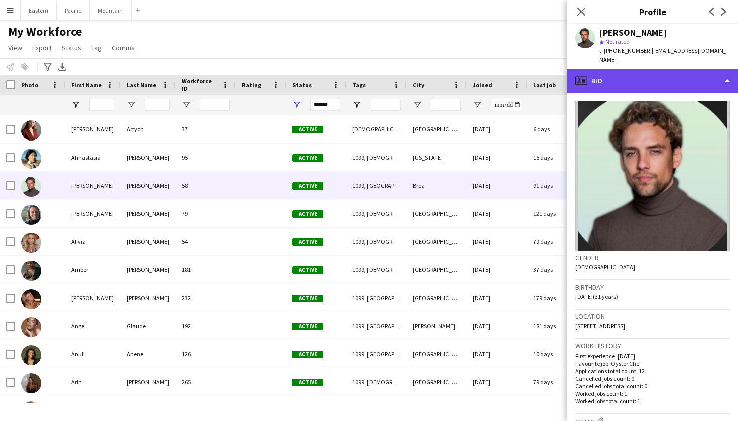
click at [647, 69] on div "profile Bio" at bounding box center [653, 81] width 171 height 24
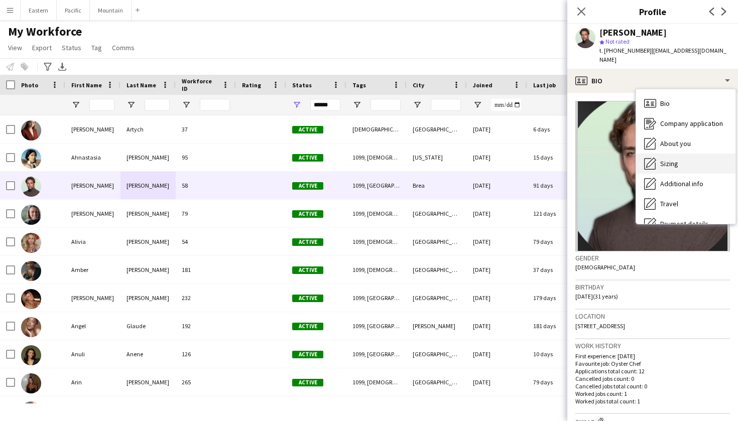
click at [661, 159] on span "Sizing" at bounding box center [670, 163] width 18 height 9
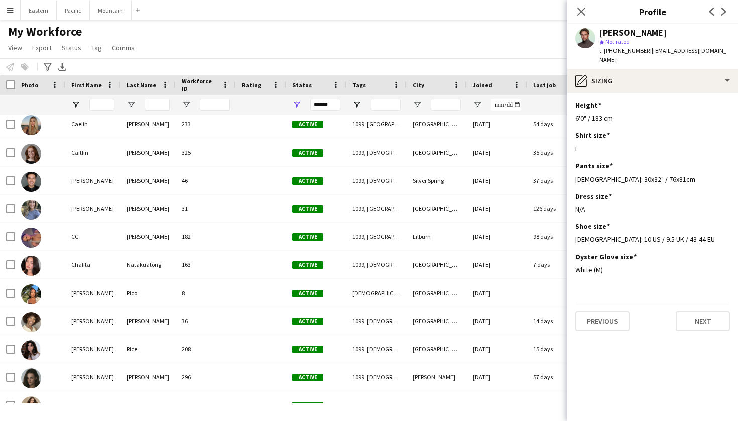
scroll to position [427, 0]
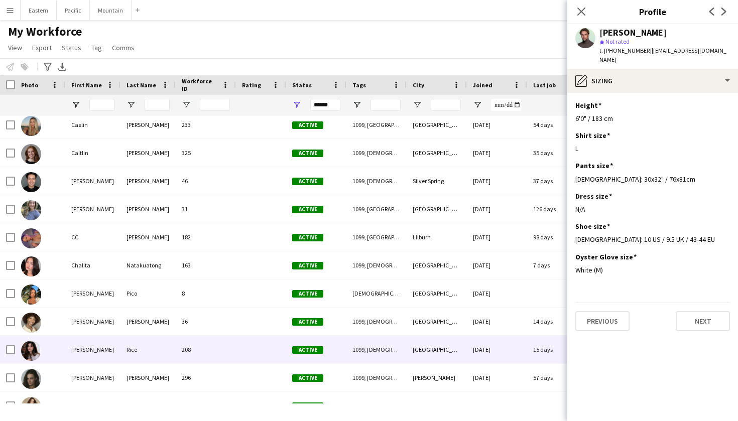
click at [92, 350] on div "[PERSON_NAME]" at bounding box center [92, 350] width 55 height 28
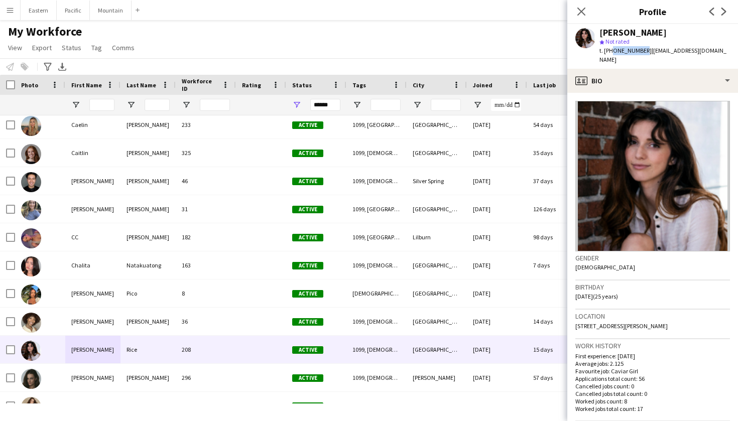
drag, startPoint x: 610, startPoint y: 52, endPoint x: 641, endPoint y: 52, distance: 31.2
click at [641, 52] on span "t. [PHONE_NUMBER]" at bounding box center [626, 51] width 52 height 8
drag, startPoint x: 714, startPoint y: 51, endPoint x: 645, endPoint y: 52, distance: 69.3
click at [645, 52] on div "[PERSON_NAME] star Not rated t. [PHONE_NUMBER] | [EMAIL_ADDRESS][DOMAIN_NAME]" at bounding box center [653, 46] width 171 height 45
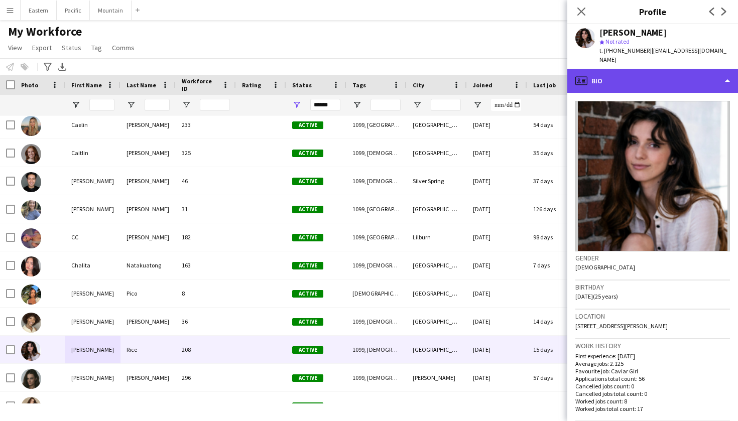
click at [654, 69] on div "profile Bio" at bounding box center [653, 81] width 171 height 24
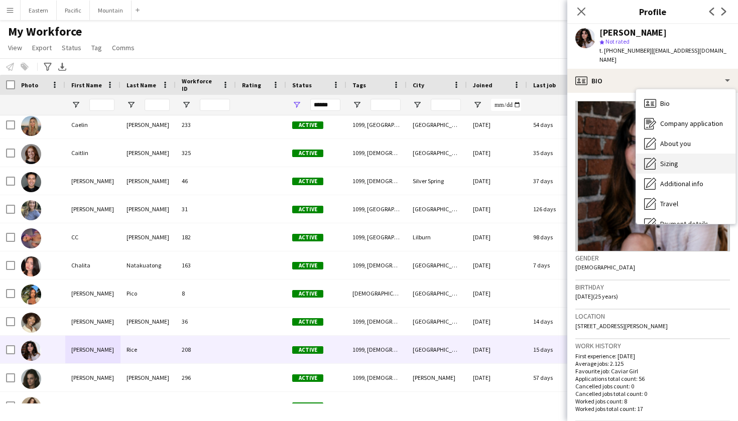
click at [669, 159] on span "Sizing" at bounding box center [670, 163] width 18 height 9
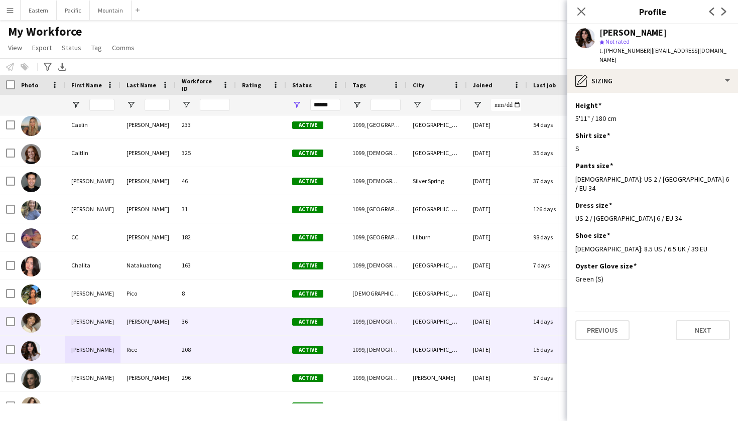
scroll to position [464, 0]
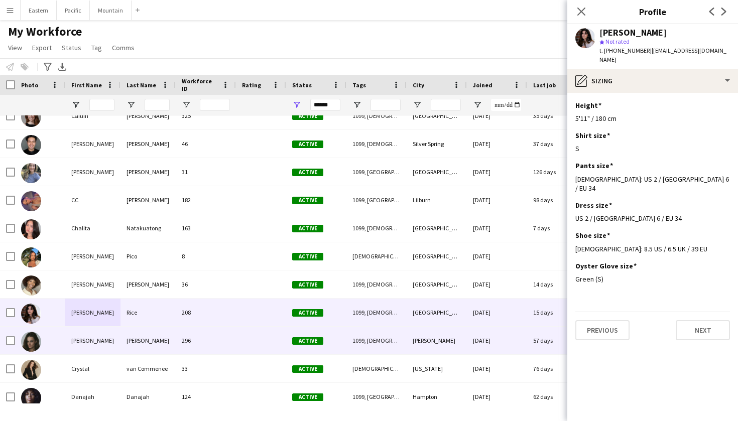
click at [109, 335] on div "[PERSON_NAME]" at bounding box center [92, 341] width 55 height 28
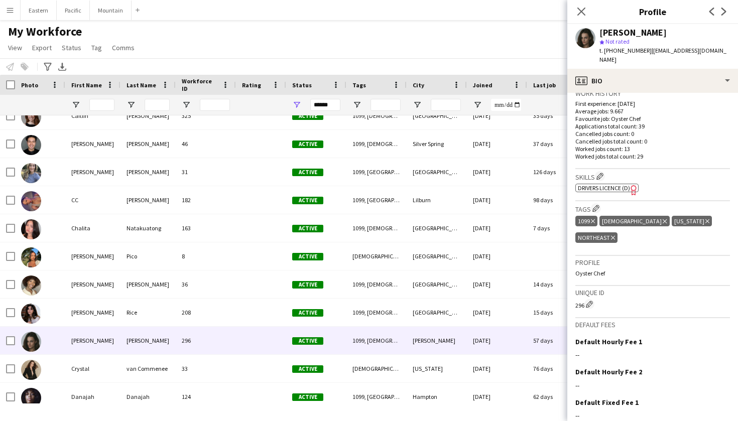
scroll to position [242, 0]
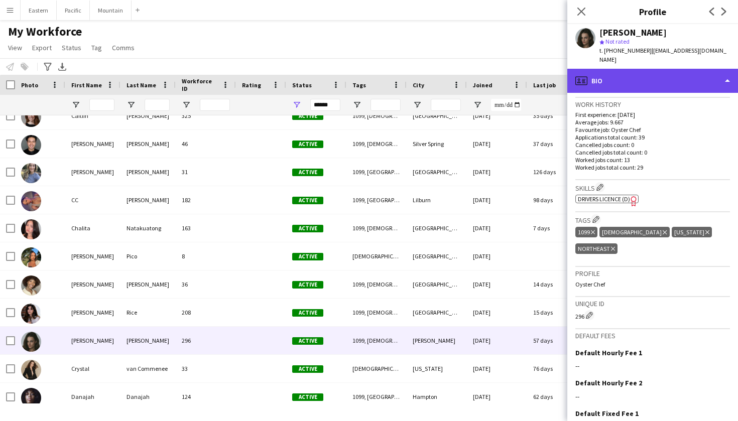
click at [629, 69] on div "profile Bio" at bounding box center [653, 81] width 171 height 24
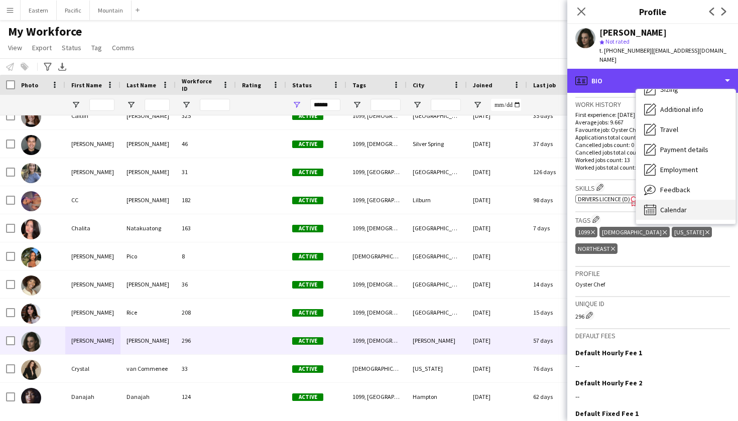
scroll to position [74, 0]
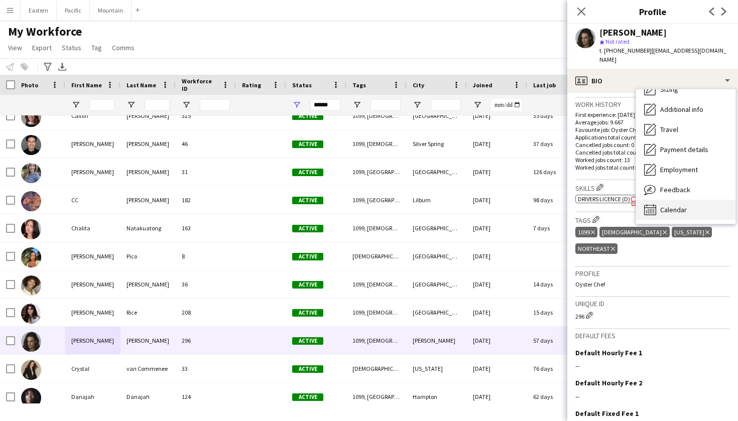
click at [661, 205] on span "Calendar" at bounding box center [674, 209] width 27 height 9
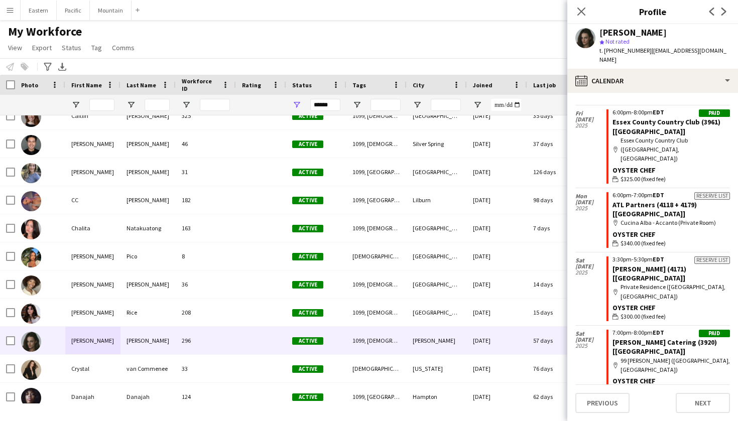
scroll to position [313, 0]
drag, startPoint x: 640, startPoint y: 49, endPoint x: 611, endPoint y: 50, distance: 29.2
click at [611, 50] on span "t. [PHONE_NUMBER]" at bounding box center [626, 51] width 52 height 8
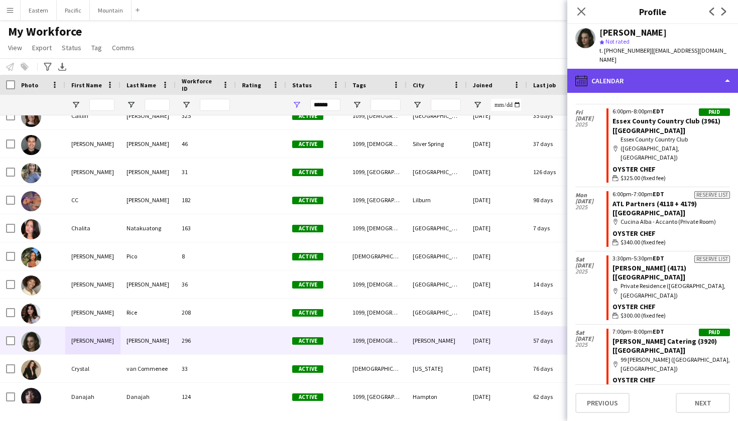
click at [704, 69] on div "calendar-full Calendar" at bounding box center [653, 81] width 171 height 24
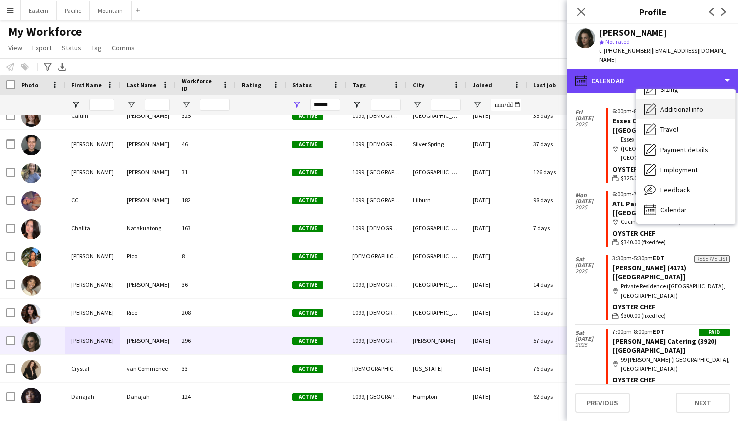
scroll to position [53, 0]
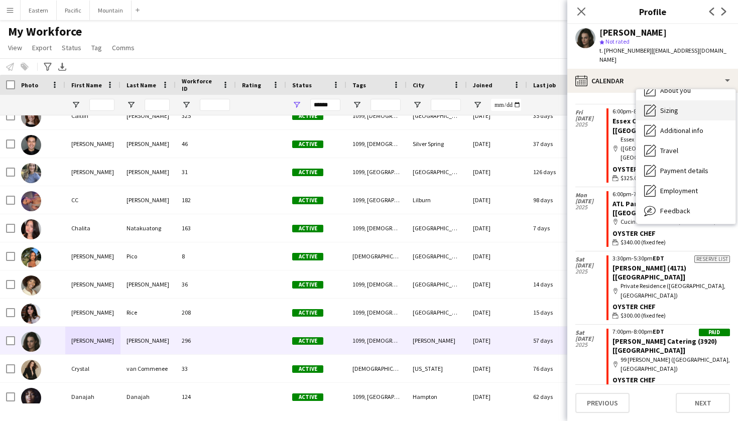
click at [678, 106] on span "Sizing" at bounding box center [670, 110] width 18 height 9
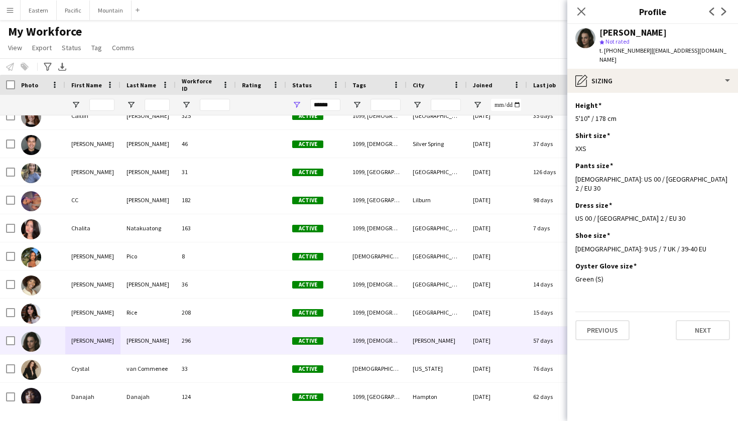
drag, startPoint x: 728, startPoint y: 48, endPoint x: 646, endPoint y: 52, distance: 83.0
click at [646, 52] on div "[PERSON_NAME] star Not rated t. [PHONE_NUMBER] | [EMAIL_ADDRESS][DOMAIN_NAME]" at bounding box center [653, 46] width 171 height 45
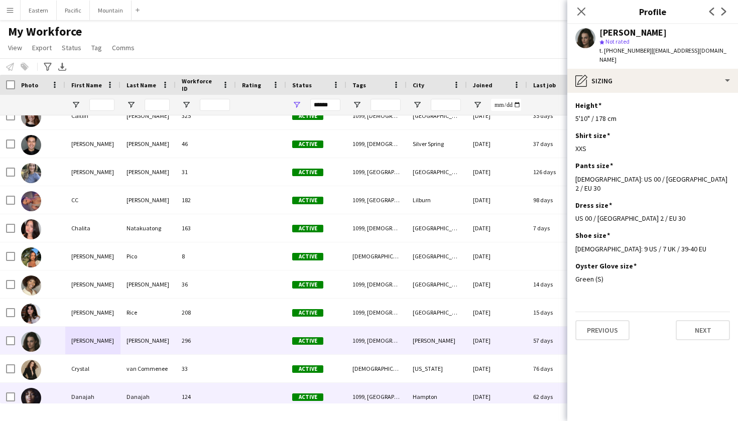
click at [131, 386] on div "Danajah" at bounding box center [148, 397] width 55 height 28
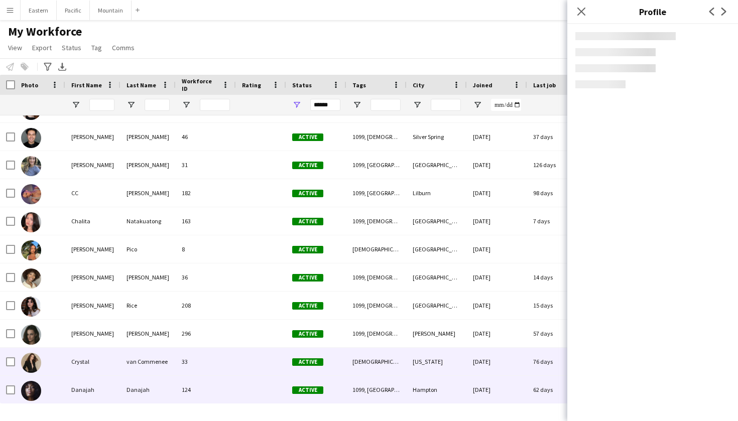
click at [151, 357] on div "van Commenee" at bounding box center [148, 362] width 55 height 28
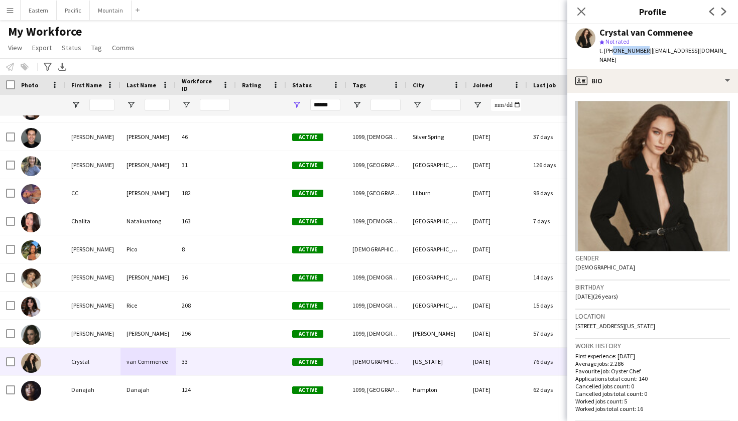
drag, startPoint x: 610, startPoint y: 50, endPoint x: 641, endPoint y: 51, distance: 30.7
click at [641, 51] on span "t. [PHONE_NUMBER]" at bounding box center [626, 51] width 52 height 8
drag, startPoint x: 697, startPoint y: 48, endPoint x: 646, endPoint y: 50, distance: 51.8
click at [646, 50] on span "| [EMAIL_ADDRESS][DOMAIN_NAME]" at bounding box center [663, 55] width 127 height 17
click at [619, 93] on app-crew-profile-bio "Gender [DEMOGRAPHIC_DATA] Birthday [DEMOGRAPHIC_DATA] (26 years) Location [STRE…" at bounding box center [653, 257] width 171 height 329
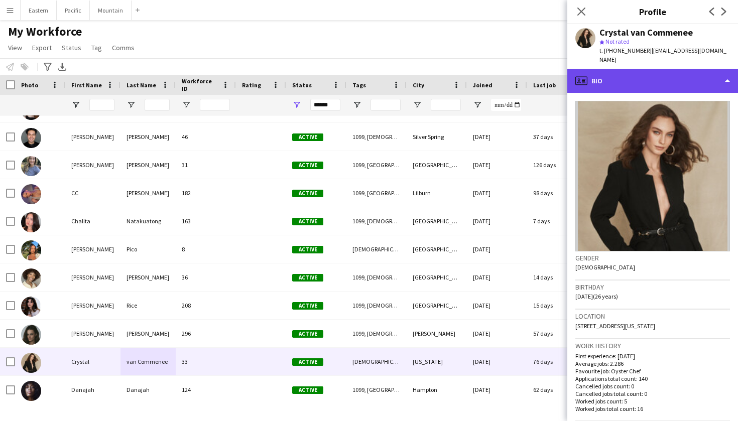
click at [633, 69] on div "profile Bio" at bounding box center [653, 81] width 171 height 24
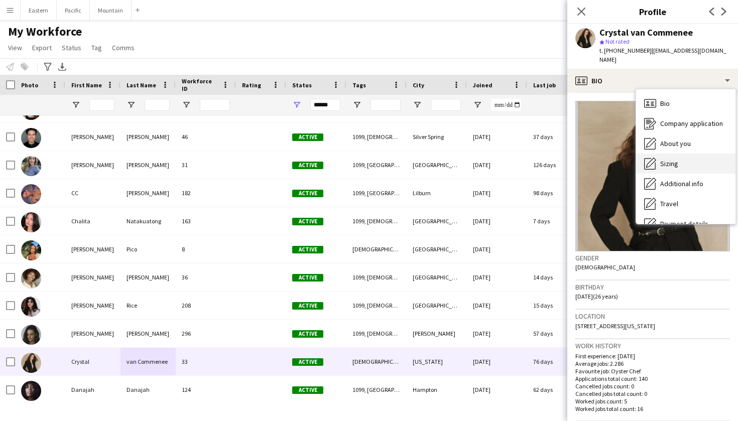
click at [665, 159] on span "Sizing" at bounding box center [670, 163] width 18 height 9
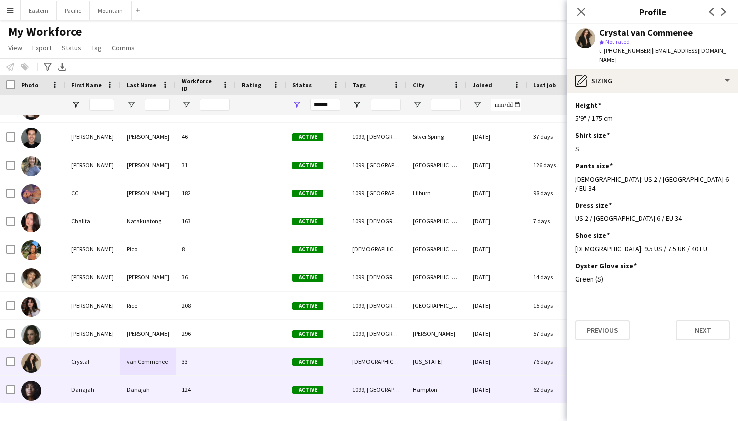
click at [136, 395] on div "Danajah" at bounding box center [148, 390] width 55 height 28
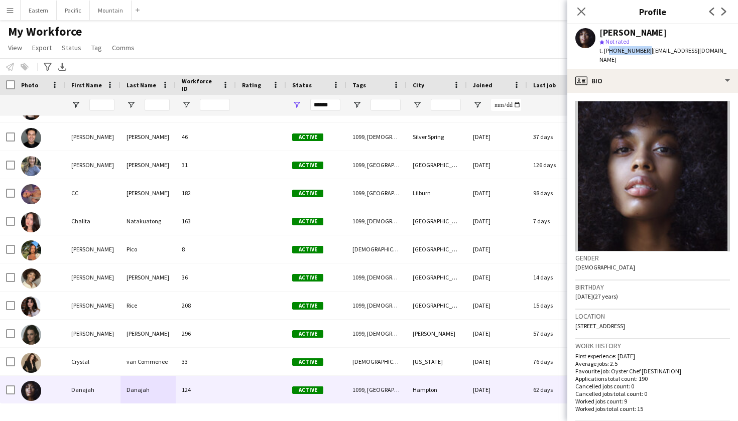
drag, startPoint x: 609, startPoint y: 49, endPoint x: 642, endPoint y: 49, distance: 32.7
click at [642, 49] on div "t. [PHONE_NUMBER] | [EMAIL_ADDRESS][DOMAIN_NAME]" at bounding box center [665, 55] width 131 height 18
click at [613, 51] on span "t. [PHONE_NUMBER]" at bounding box center [626, 51] width 52 height 8
drag, startPoint x: 611, startPoint y: 51, endPoint x: 640, endPoint y: 52, distance: 28.7
click at [640, 52] on span "t. [PHONE_NUMBER]" at bounding box center [626, 51] width 52 height 8
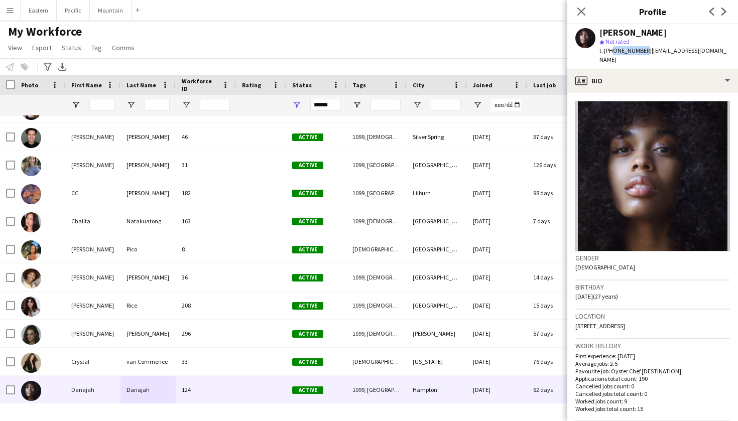
drag, startPoint x: 713, startPoint y: 50, endPoint x: 645, endPoint y: 53, distance: 68.4
click at [645, 53] on div "[PERSON_NAME] star Not rated t. [PHONE_NUMBER] | [EMAIL_ADDRESS][DOMAIN_NAME]" at bounding box center [653, 46] width 171 height 45
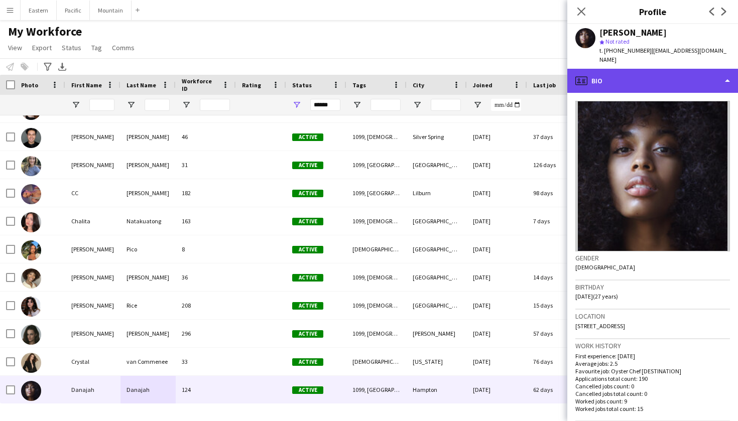
click at [671, 69] on div "profile Bio" at bounding box center [653, 81] width 171 height 24
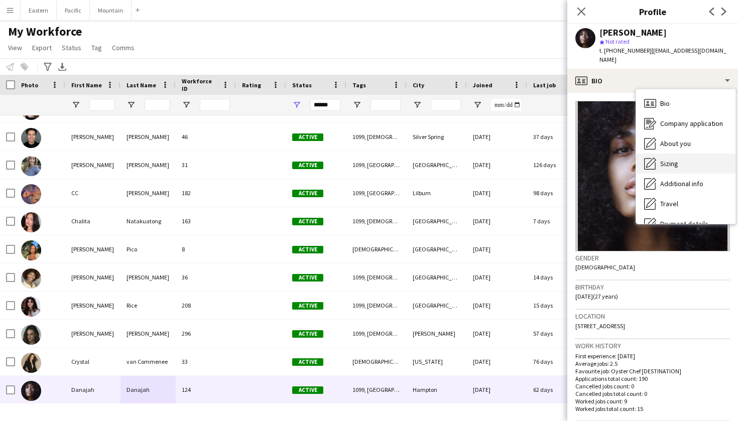
click at [666, 159] on span "Sizing" at bounding box center [670, 163] width 18 height 9
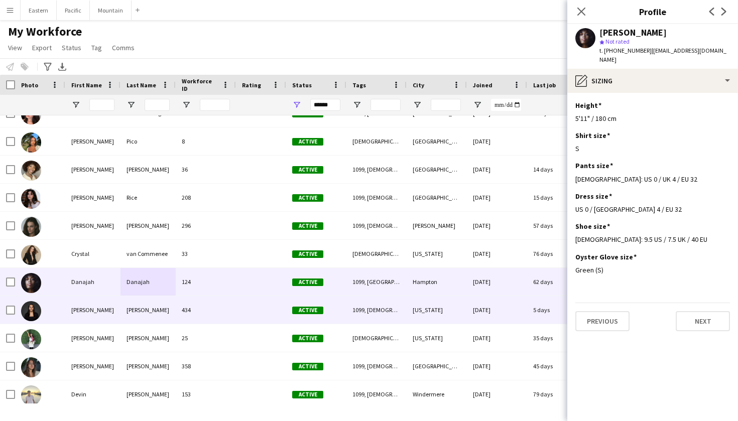
scroll to position [581, 0]
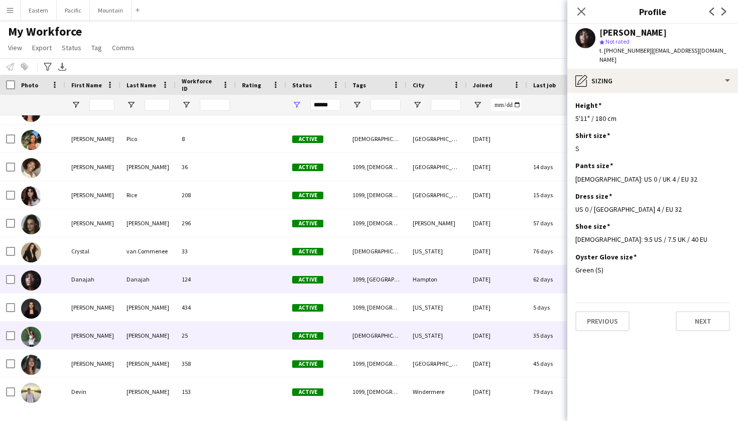
click at [95, 338] on div "[PERSON_NAME]" at bounding box center [92, 336] width 55 height 28
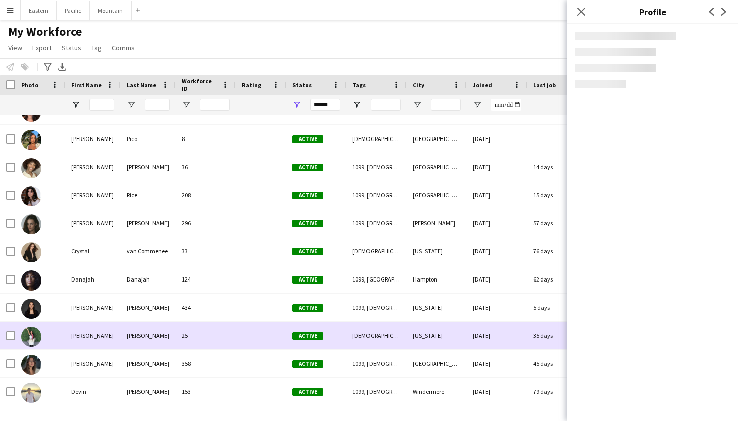
click at [95, 338] on div "[PERSON_NAME]" at bounding box center [92, 336] width 55 height 28
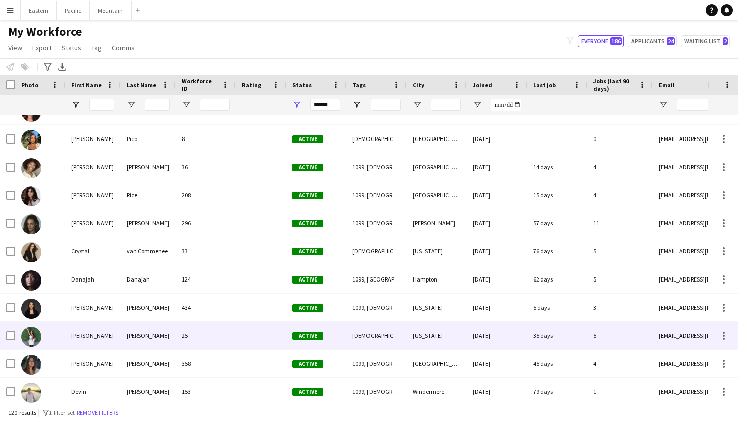
click at [108, 334] on div "[PERSON_NAME]" at bounding box center [92, 336] width 55 height 28
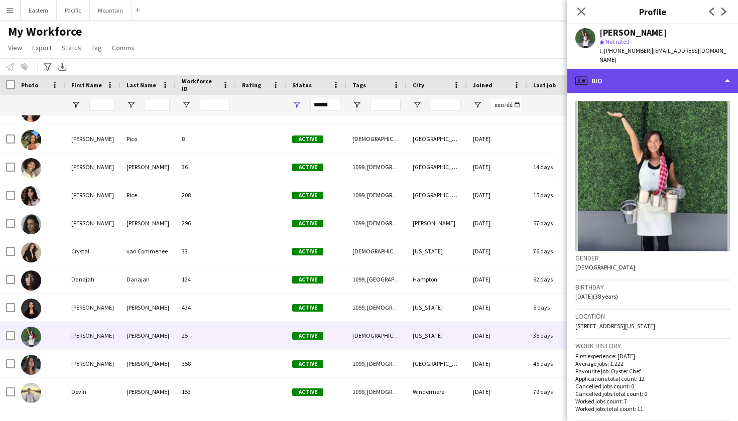
click at [679, 69] on div "profile Bio" at bounding box center [653, 81] width 171 height 24
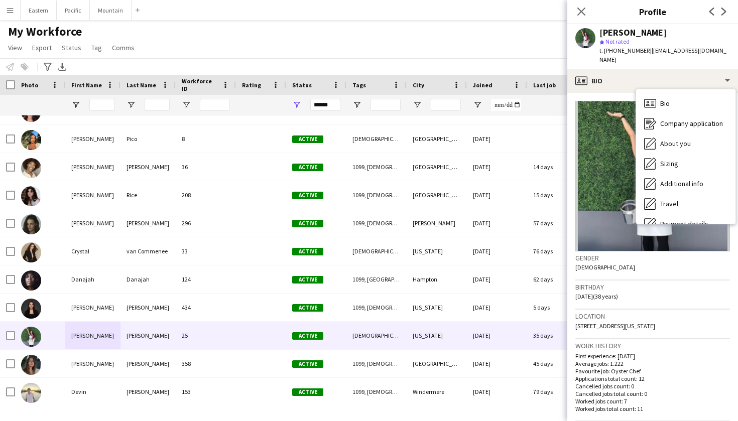
click at [630, 50] on span "t. [PHONE_NUMBER]" at bounding box center [626, 51] width 52 height 8
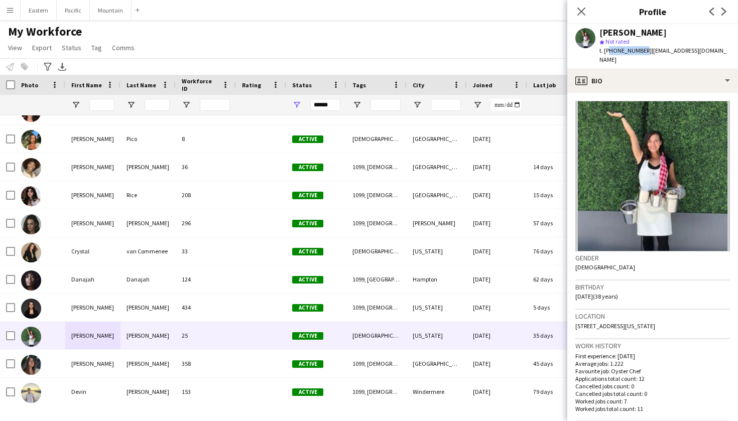
click at [630, 50] on span "t. [PHONE_NUMBER]" at bounding box center [626, 51] width 52 height 8
drag, startPoint x: 727, startPoint y: 48, endPoint x: 646, endPoint y: 48, distance: 81.9
click at [646, 48] on div "[PERSON_NAME] star Not rated t. [PHONE_NUMBER] | [EMAIL_ADDRESS][DOMAIN_NAME]" at bounding box center [653, 46] width 171 height 45
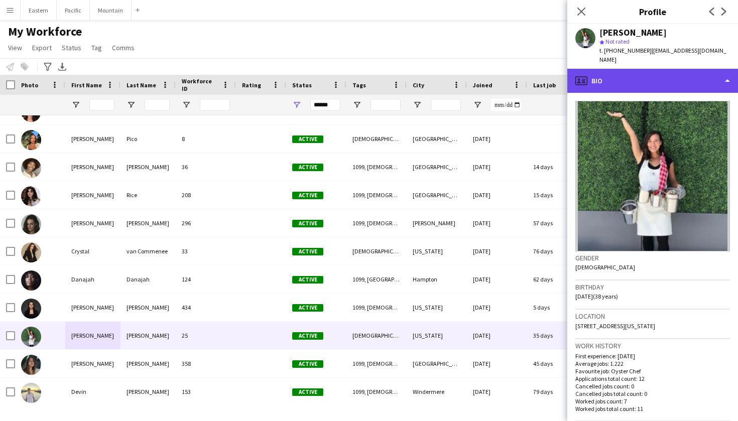
click at [640, 72] on div "profile Bio" at bounding box center [653, 81] width 171 height 24
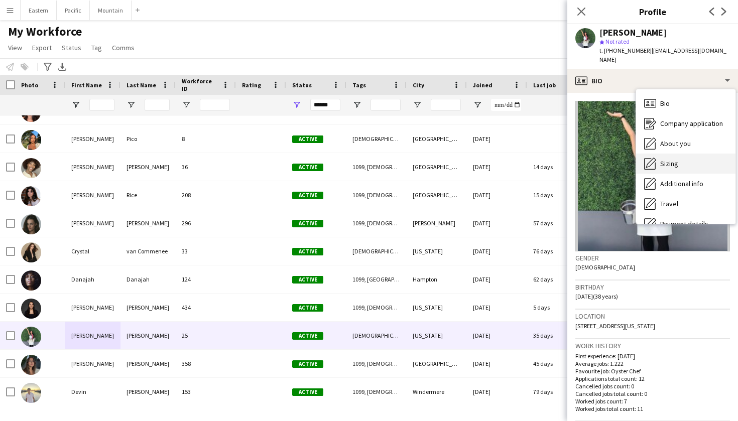
click at [673, 159] on span "Sizing" at bounding box center [670, 163] width 18 height 9
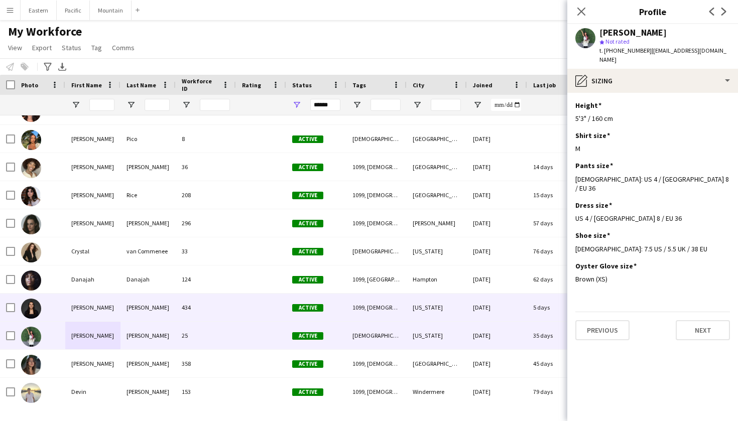
click at [91, 303] on div "[PERSON_NAME]" at bounding box center [92, 308] width 55 height 28
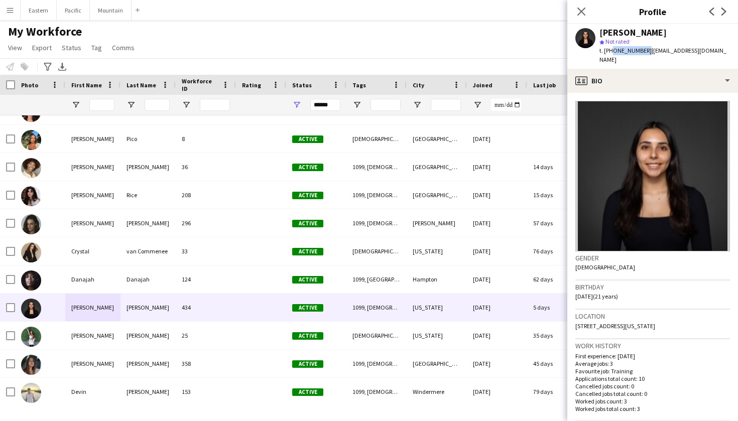
drag, startPoint x: 610, startPoint y: 50, endPoint x: 642, endPoint y: 52, distance: 32.2
click at [642, 52] on div "t. [PHONE_NUMBER] | [EMAIL_ADDRESS][DOMAIN_NAME]" at bounding box center [665, 55] width 131 height 18
drag, startPoint x: 708, startPoint y: 52, endPoint x: 646, endPoint y: 53, distance: 62.3
click at [646, 53] on div "[PERSON_NAME] star Not rated t. [PHONE_NUMBER] | [EMAIL_ADDRESS][DOMAIN_NAME]" at bounding box center [653, 46] width 171 height 45
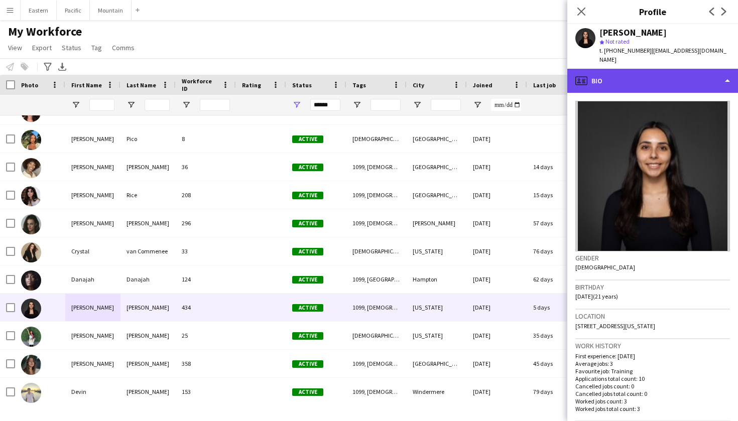
click at [661, 81] on div "profile Bio" at bounding box center [653, 81] width 171 height 24
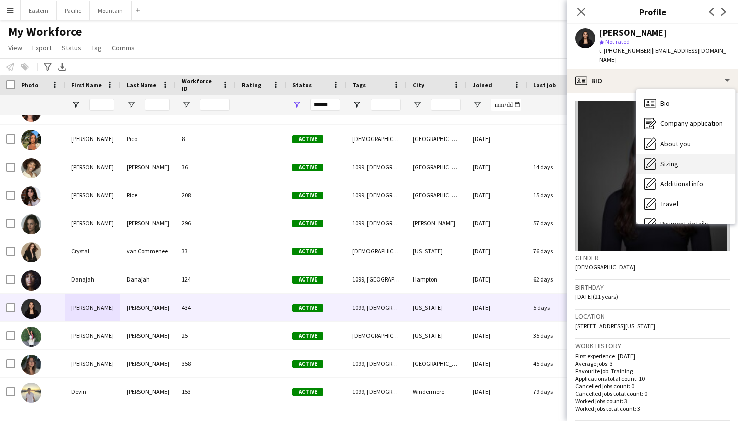
click at [660, 154] on div "Sizing [GEOGRAPHIC_DATA]" at bounding box center [685, 164] width 99 height 20
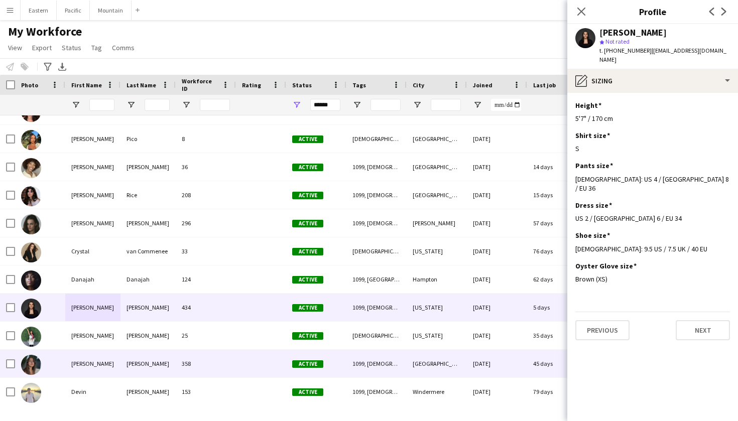
click at [100, 370] on div "[PERSON_NAME]" at bounding box center [92, 364] width 55 height 28
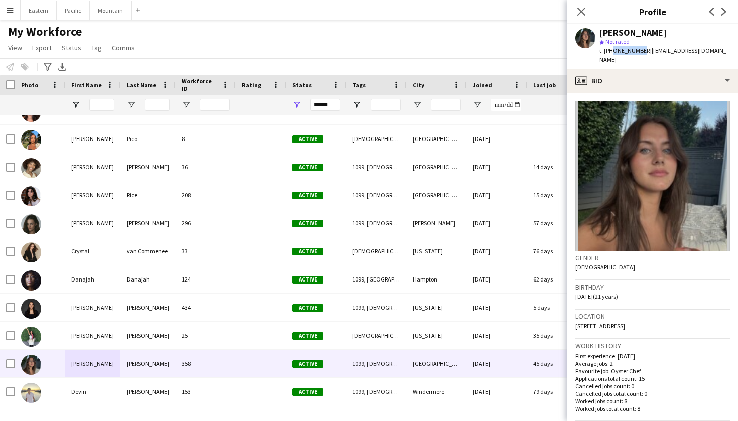
drag, startPoint x: 611, startPoint y: 51, endPoint x: 636, endPoint y: 52, distance: 25.1
click at [636, 52] on span "t. [PHONE_NUMBER]" at bounding box center [626, 51] width 52 height 8
click at [663, 36] on div "[PERSON_NAME]" at bounding box center [665, 32] width 131 height 9
drag, startPoint x: 610, startPoint y: 52, endPoint x: 641, endPoint y: 52, distance: 30.1
click at [641, 52] on span "t. [PHONE_NUMBER]" at bounding box center [626, 51] width 52 height 8
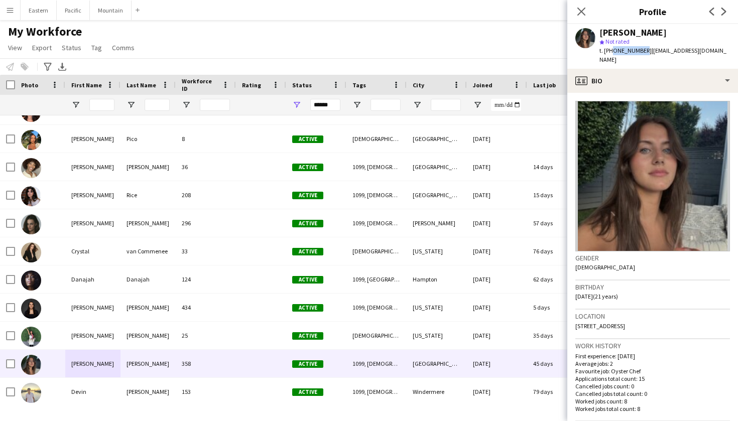
drag, startPoint x: 712, startPoint y: 50, endPoint x: 645, endPoint y: 51, distance: 67.3
click at [645, 51] on div "[PERSON_NAME] star Not rated t. [PHONE_NUMBER] | [EMAIL_ADDRESS][DOMAIN_NAME]" at bounding box center [653, 46] width 171 height 45
click at [702, 58] on div "[PERSON_NAME] star Not rated t. [PHONE_NUMBER] | [EMAIL_ADDRESS][DOMAIN_NAME]" at bounding box center [653, 46] width 171 height 45
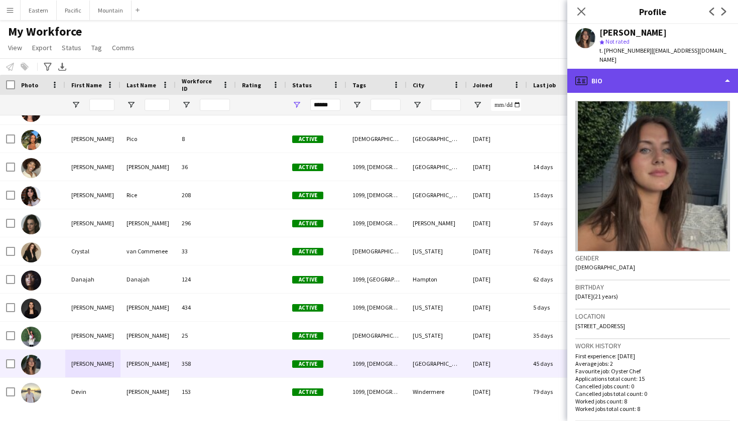
click at [700, 70] on div "profile Bio" at bounding box center [653, 81] width 171 height 24
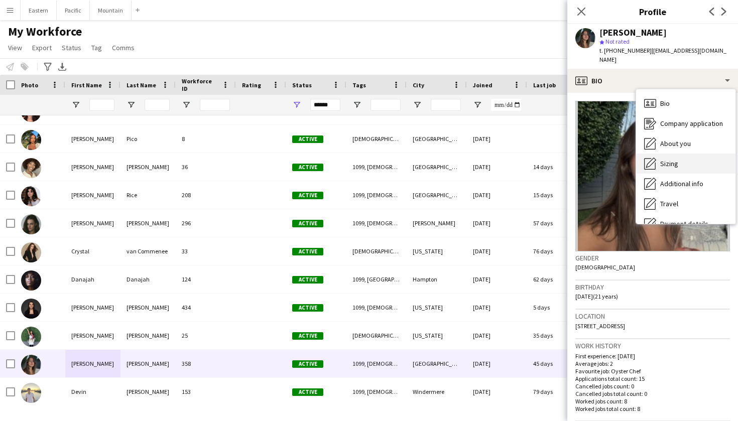
click at [673, 159] on span "Sizing" at bounding box center [670, 163] width 18 height 9
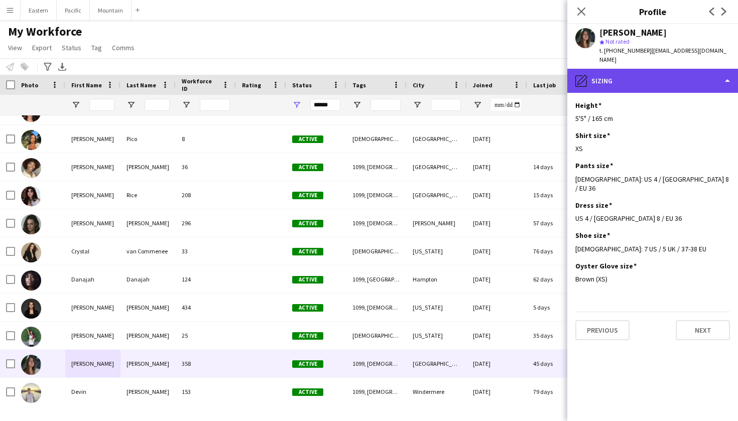
click at [644, 71] on div "pencil4 [GEOGRAPHIC_DATA]" at bounding box center [653, 81] width 171 height 24
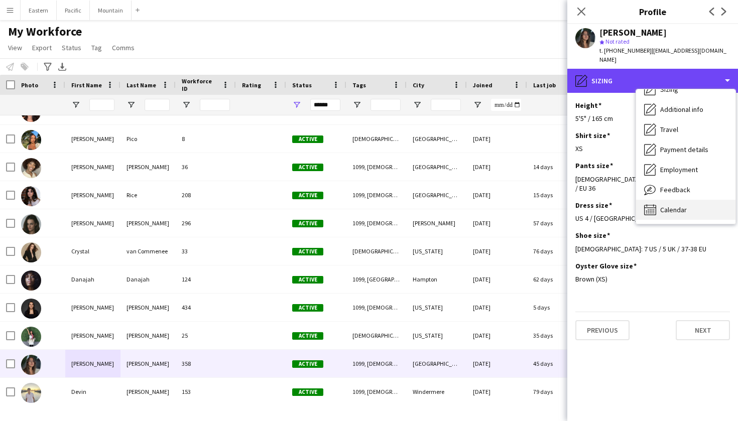
scroll to position [74, 0]
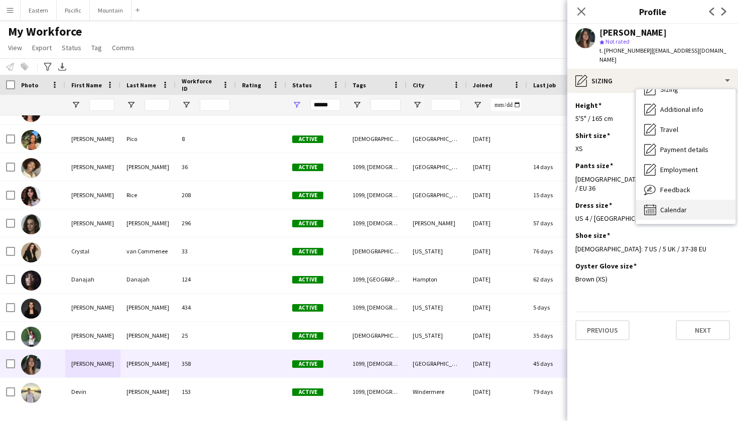
click at [673, 205] on span "Calendar" at bounding box center [674, 209] width 27 height 9
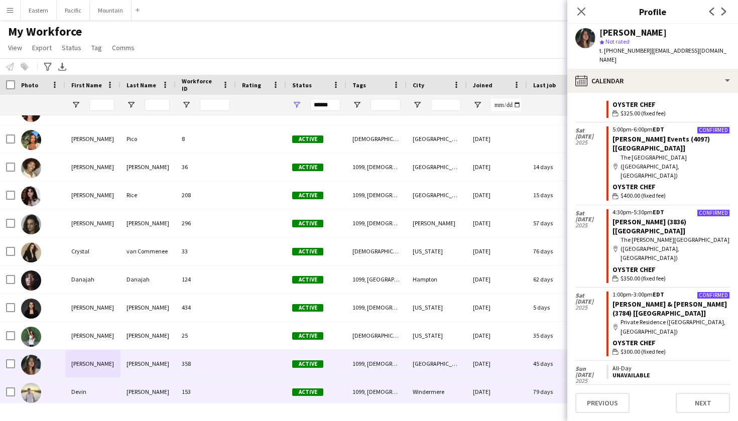
scroll to position [583, 0]
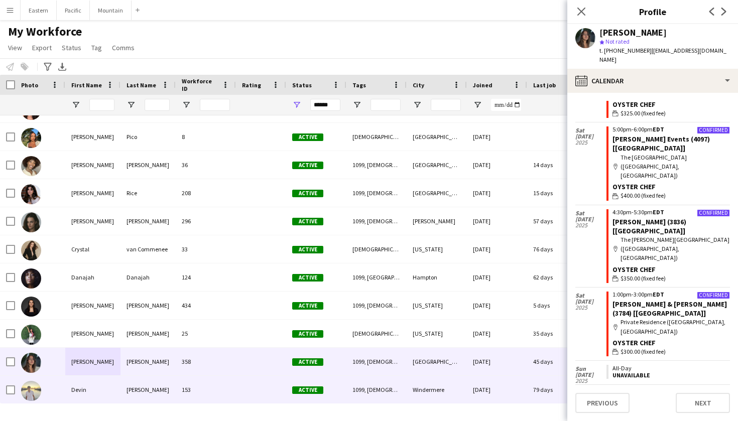
click at [107, 390] on div "Devin" at bounding box center [92, 390] width 55 height 28
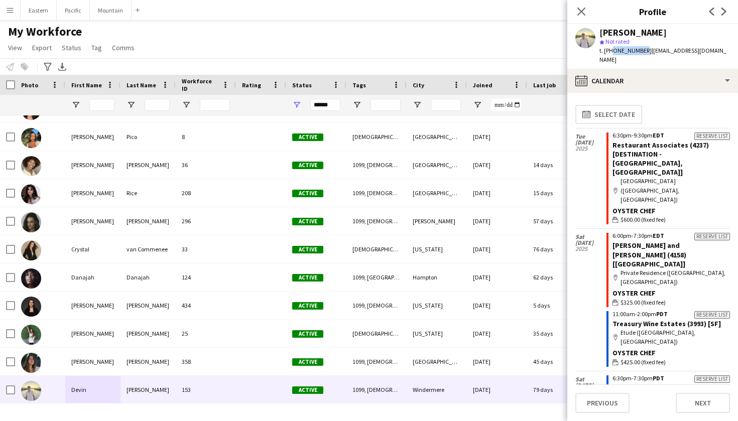
drag, startPoint x: 610, startPoint y: 51, endPoint x: 641, endPoint y: 52, distance: 31.2
click at [641, 52] on span "t. [PHONE_NUMBER]" at bounding box center [626, 51] width 52 height 8
drag, startPoint x: 721, startPoint y: 52, endPoint x: 646, endPoint y: 53, distance: 74.9
click at [646, 53] on div "[PERSON_NAME] star Not rated t. [PHONE_NUMBER] | [EMAIL_ADDRESS][DOMAIN_NAME]" at bounding box center [653, 46] width 171 height 45
click at [660, 56] on div "[PERSON_NAME] star Not rated t. [PHONE_NUMBER] | [EMAIL_ADDRESS][DOMAIN_NAME]" at bounding box center [653, 46] width 171 height 45
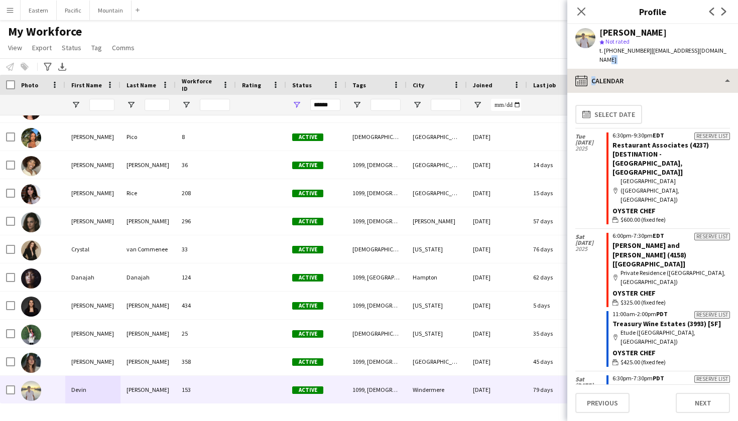
click at [656, 59] on app-crew-profile "Close pop-in Profile Previous Next [PERSON_NAME] star Not rated t. [PHONE_NUMBE…" at bounding box center [653, 210] width 171 height 421
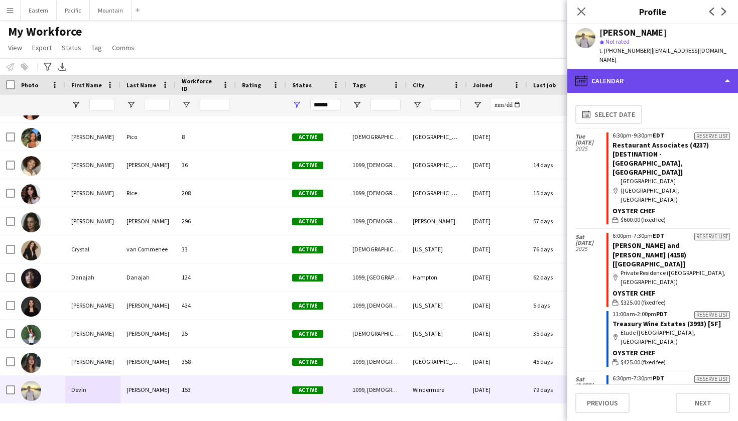
click at [656, 74] on div "calendar-full Calendar" at bounding box center [653, 81] width 171 height 24
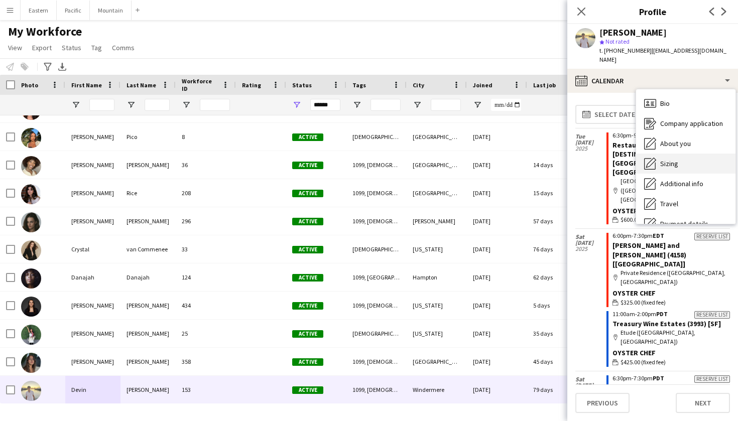
click at [658, 157] on div "Sizing [GEOGRAPHIC_DATA]" at bounding box center [685, 164] width 99 height 20
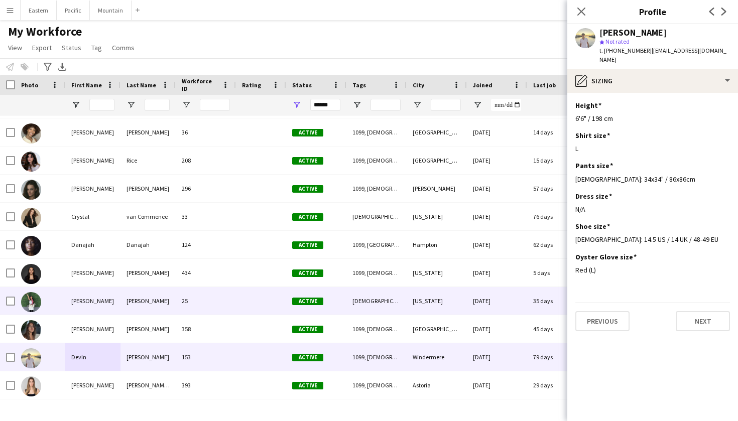
scroll to position [622, 0]
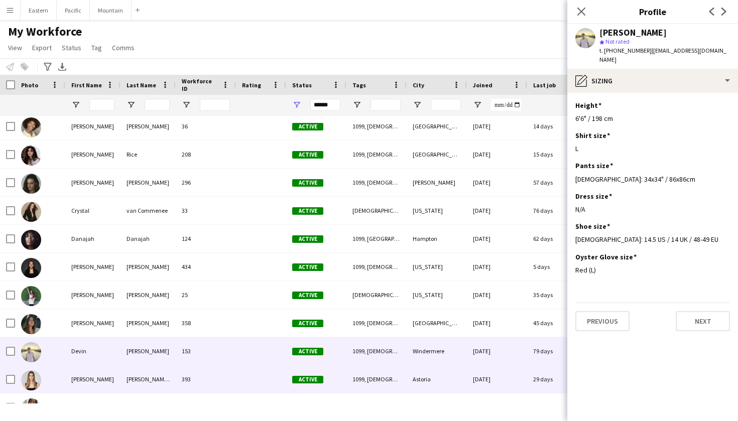
click at [130, 377] on div "[PERSON_NAME] [PERSON_NAME]" at bounding box center [148, 380] width 55 height 28
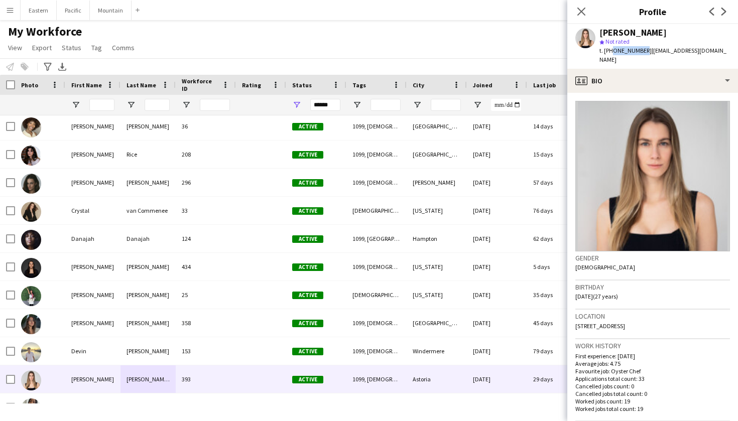
drag, startPoint x: 610, startPoint y: 49, endPoint x: 641, endPoint y: 51, distance: 30.2
click at [641, 51] on span "t. [PHONE_NUMBER]" at bounding box center [626, 51] width 52 height 8
drag, startPoint x: 714, startPoint y: 49, endPoint x: 645, endPoint y: 50, distance: 69.3
click at [645, 50] on div "[PERSON_NAME] star Not rated t. [PHONE_NUMBER] | [EMAIL_ADDRESS][DOMAIN_NAME]" at bounding box center [653, 46] width 171 height 45
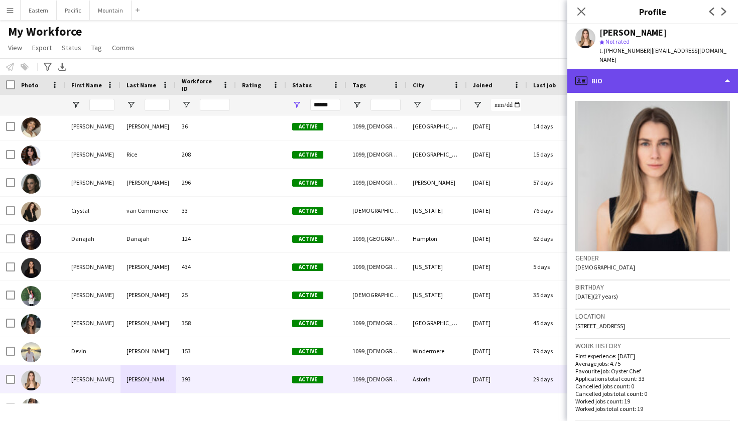
click at [685, 73] on div "profile Bio" at bounding box center [653, 81] width 171 height 24
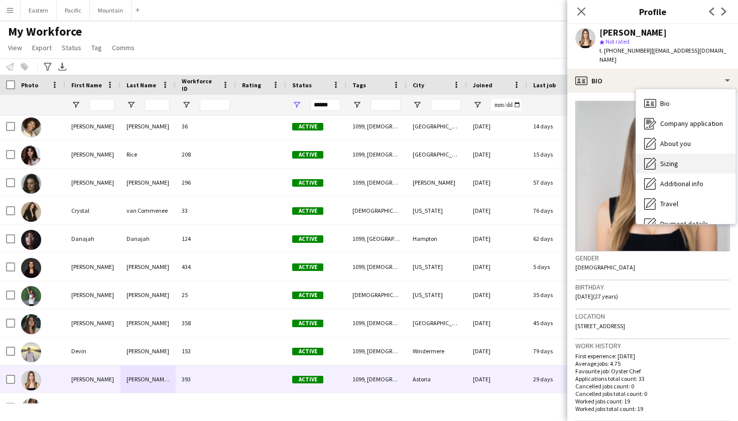
click at [651, 162] on div "Sizing [GEOGRAPHIC_DATA]" at bounding box center [685, 164] width 99 height 20
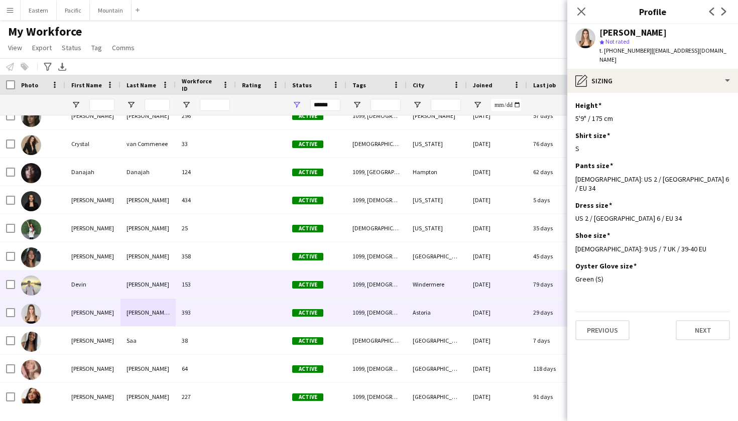
scroll to position [689, 0]
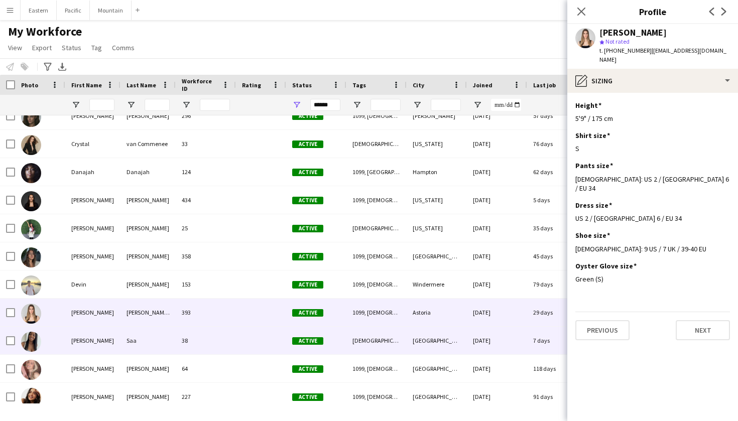
click at [139, 349] on div "Saa" at bounding box center [148, 341] width 55 height 28
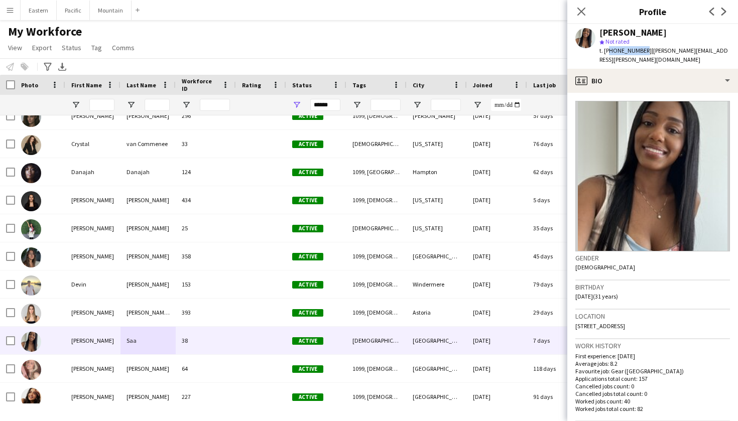
drag, startPoint x: 609, startPoint y: 49, endPoint x: 640, endPoint y: 52, distance: 31.3
click at [640, 52] on span "t. [PHONE_NUMBER]" at bounding box center [626, 51] width 52 height 8
drag, startPoint x: 721, startPoint y: 50, endPoint x: 645, endPoint y: 51, distance: 76.4
click at [645, 51] on div "[PERSON_NAME] star Not rated t. [PHONE_NUMBER] | [PERSON_NAME][EMAIL_ADDRESS][P…" at bounding box center [653, 46] width 171 height 45
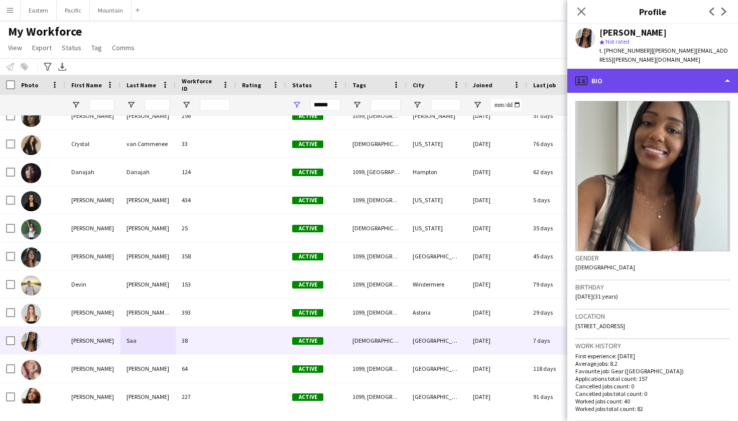
click at [709, 69] on div "profile Bio" at bounding box center [653, 81] width 171 height 24
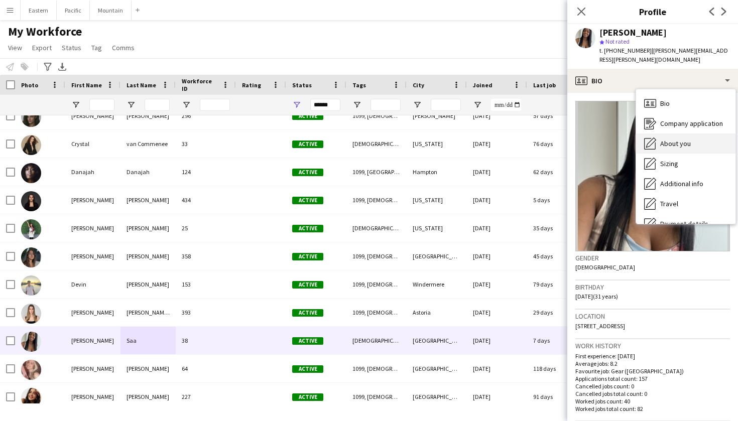
click at [682, 143] on div "About you About you" at bounding box center [685, 144] width 99 height 20
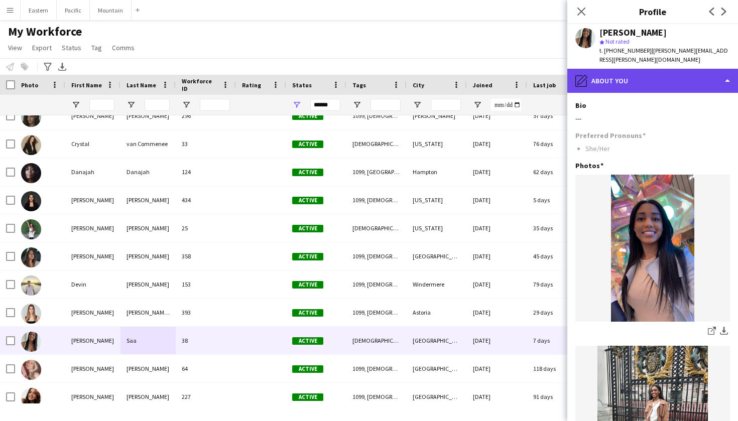
click at [657, 78] on div "pencil4 About you" at bounding box center [653, 81] width 171 height 24
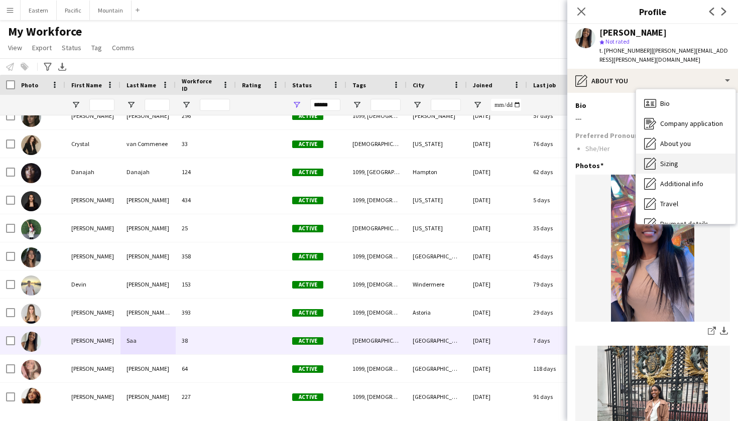
click at [663, 160] on div "Sizing [GEOGRAPHIC_DATA]" at bounding box center [685, 164] width 99 height 20
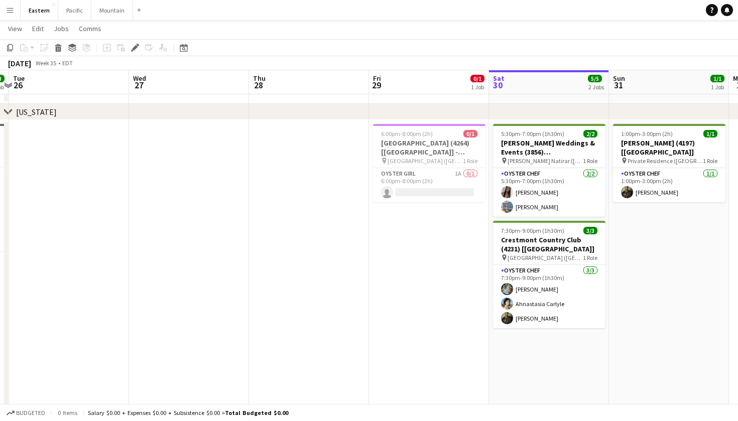
scroll to position [0, 231]
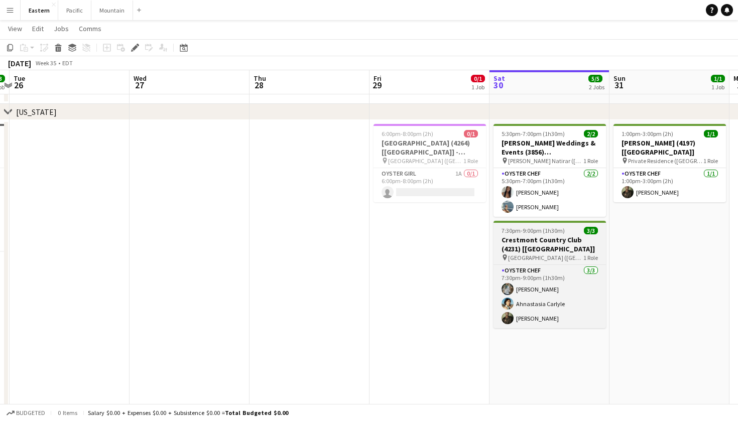
click at [552, 249] on h3 "Crestmont Country Club (4231) [[GEOGRAPHIC_DATA]]" at bounding box center [550, 245] width 113 height 18
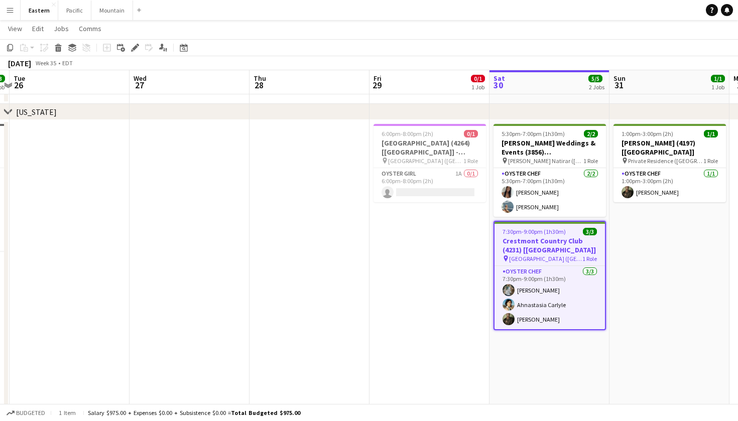
click at [563, 250] on h3 "Crestmont Country Club (4231) [[GEOGRAPHIC_DATA]]" at bounding box center [550, 246] width 111 height 18
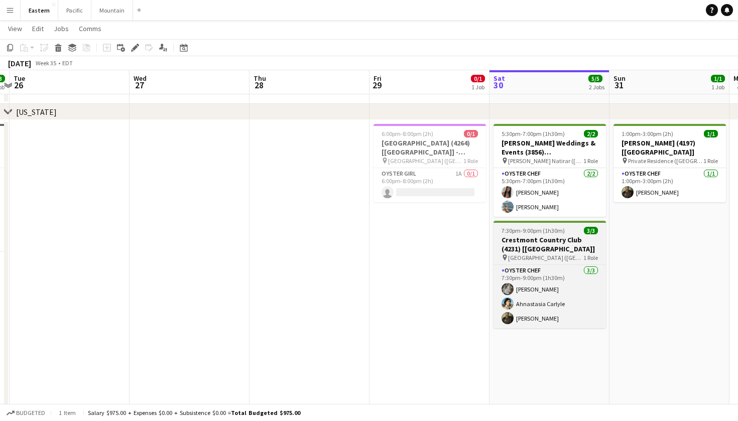
click at [563, 250] on h3 "Crestmont Country Club (4231) [[GEOGRAPHIC_DATA]]" at bounding box center [550, 245] width 113 height 18
